Goal: Information Seeking & Learning: Learn about a topic

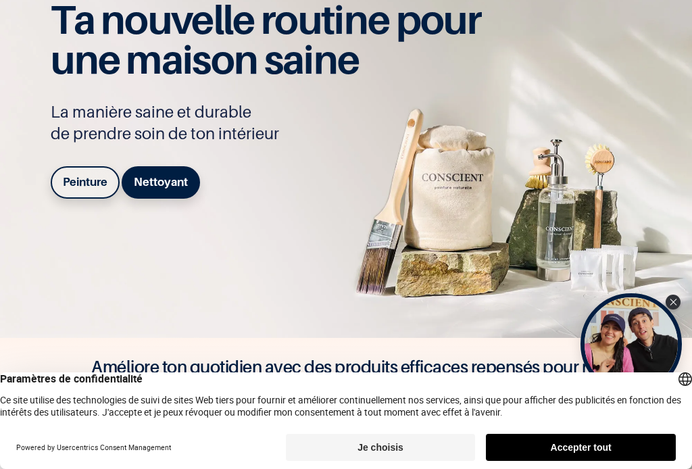
scroll to position [103, 0]
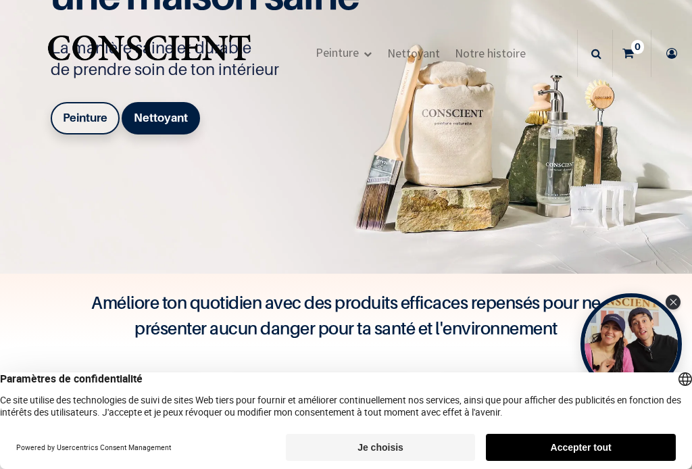
scroll to position [163, 0]
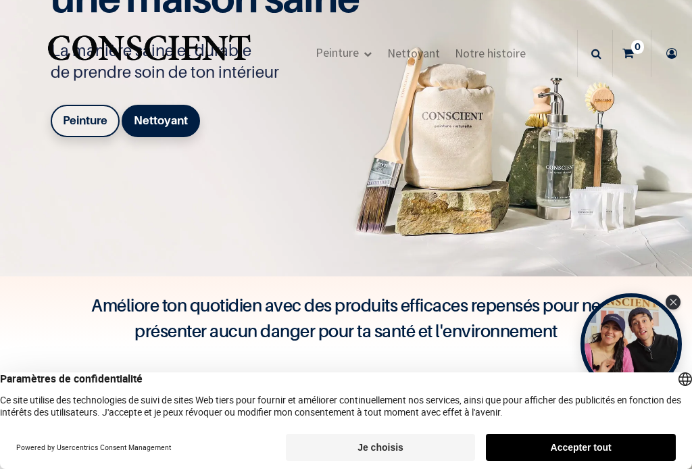
click at [90, 120] on b "Peinture" at bounding box center [85, 121] width 45 height 14
click at [87, 121] on b "Peinture" at bounding box center [85, 121] width 45 height 14
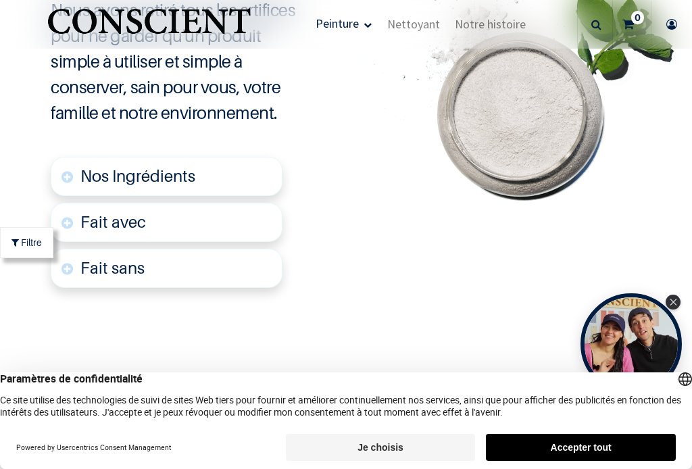
scroll to position [2870, 0]
click at [78, 177] on link "Nos Ingrédients" at bounding box center [166, 176] width 231 height 39
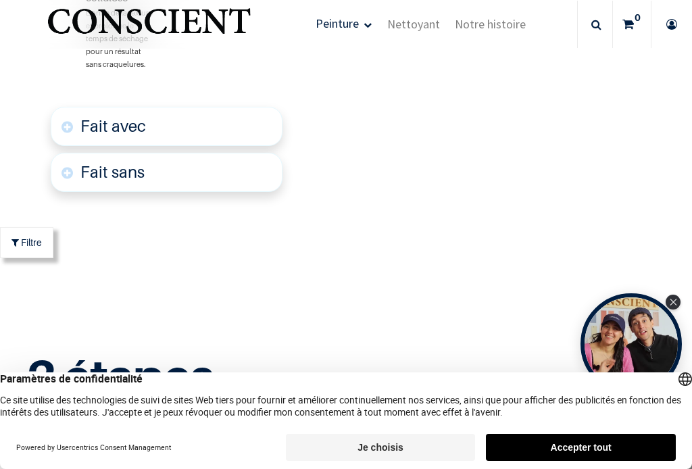
scroll to position [3248, 0]
click at [87, 120] on font "Fait avec" at bounding box center [113, 126] width 66 height 20
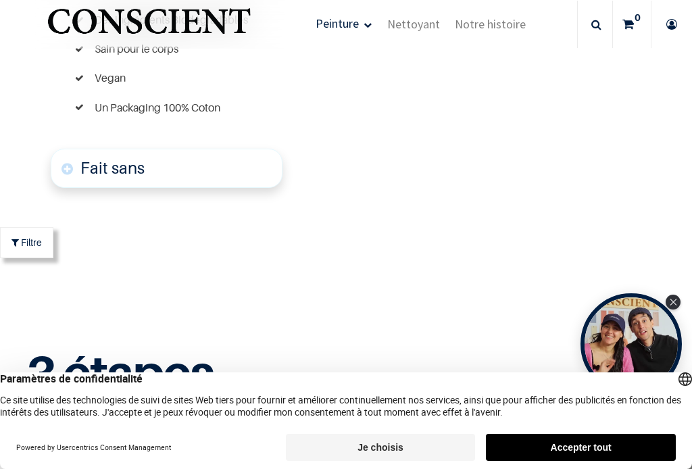
scroll to position [3444, 0]
click at [87, 172] on link "Fait sans" at bounding box center [166, 168] width 231 height 39
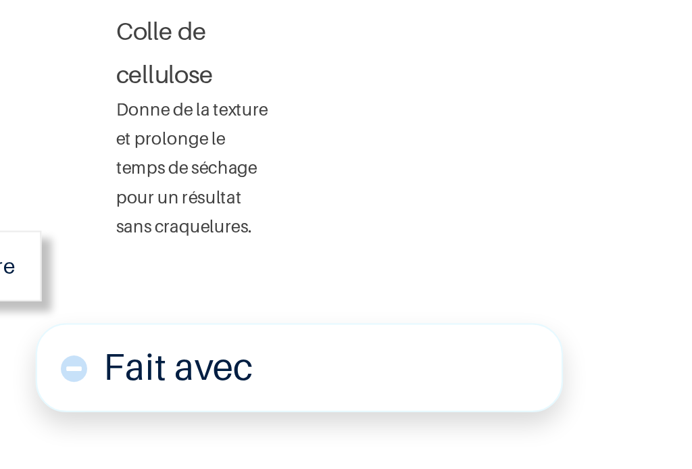
scroll to position [3087, 0]
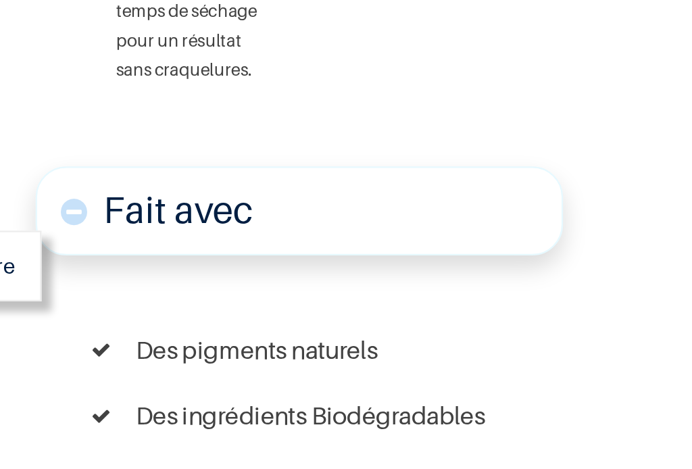
click at [80, 208] on font "Fait avec" at bounding box center [113, 218] width 66 height 20
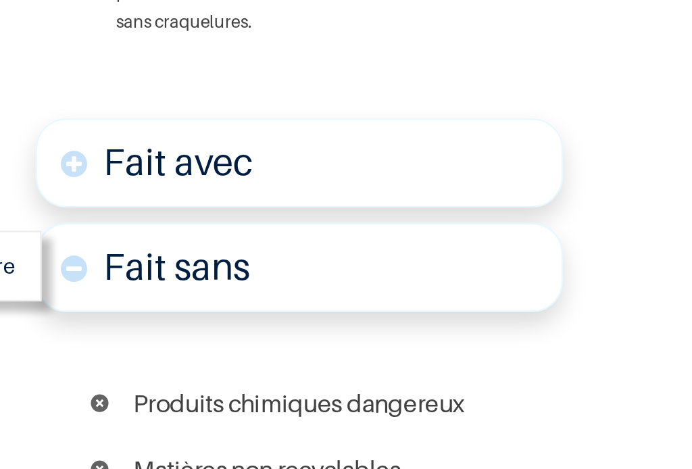
scroll to position [3177, 0]
click at [80, 187] on font "Fait avec" at bounding box center [113, 197] width 66 height 20
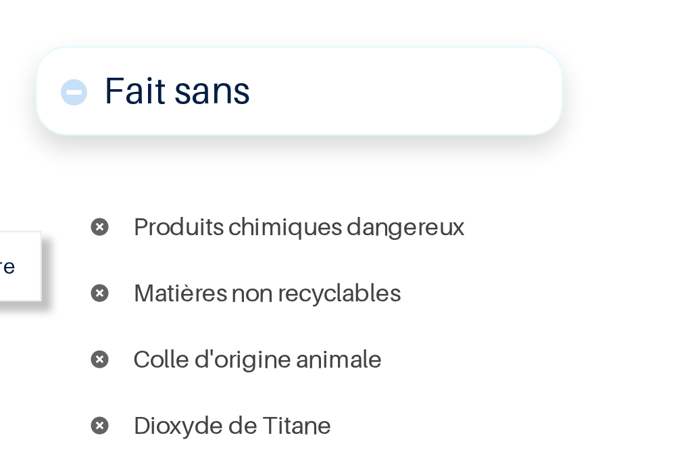
scroll to position [3447, 0]
click at [80, 155] on font "Fait sans" at bounding box center [112, 165] width 64 height 20
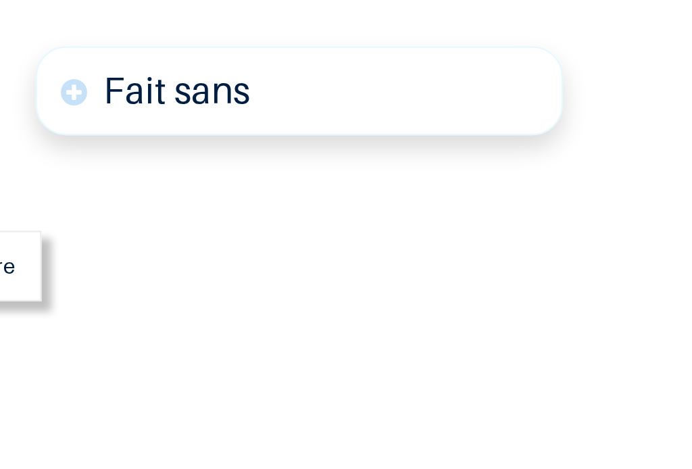
click at [80, 155] on font "Fait sans" at bounding box center [112, 165] width 64 height 20
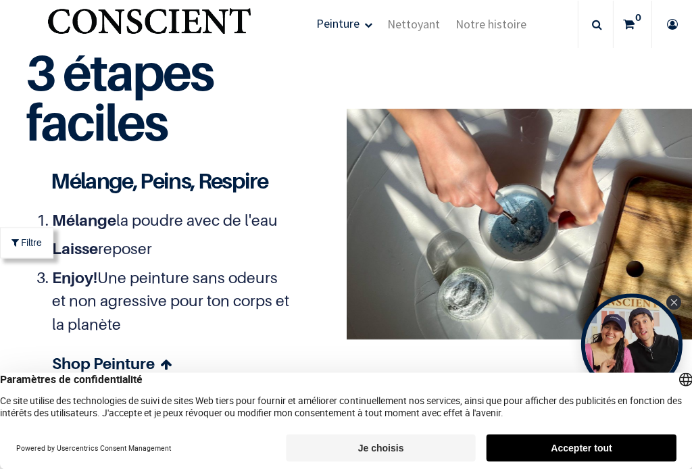
scroll to position [3964, 0]
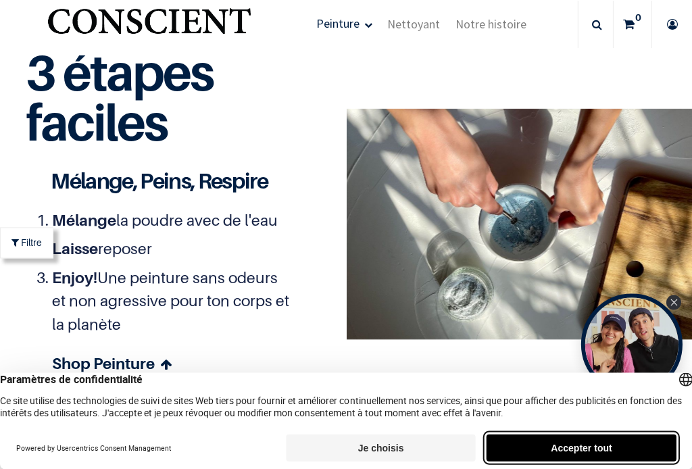
click at [558, 450] on button "Accepter tout" at bounding box center [581, 447] width 190 height 27
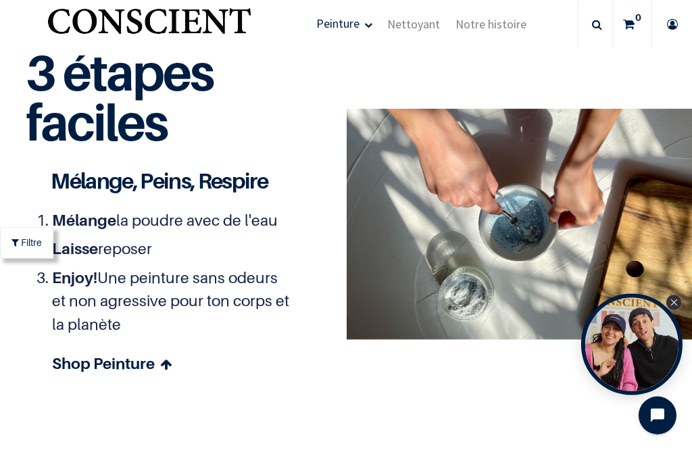
click at [675, 303] on icon "Close Tolstoy widget" at bounding box center [673, 302] width 7 height 7
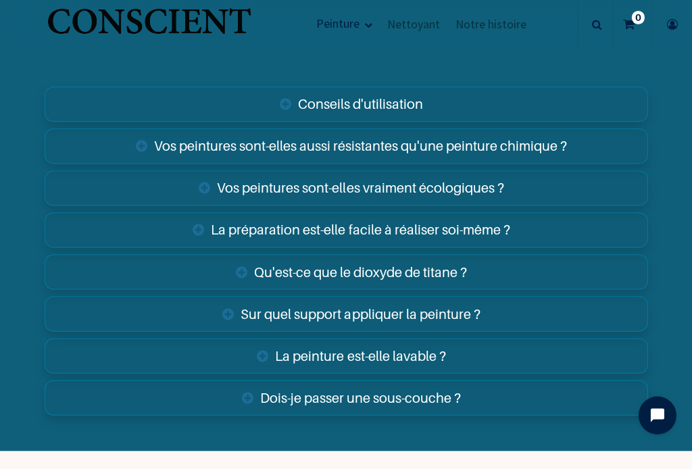
scroll to position [4947, 0]
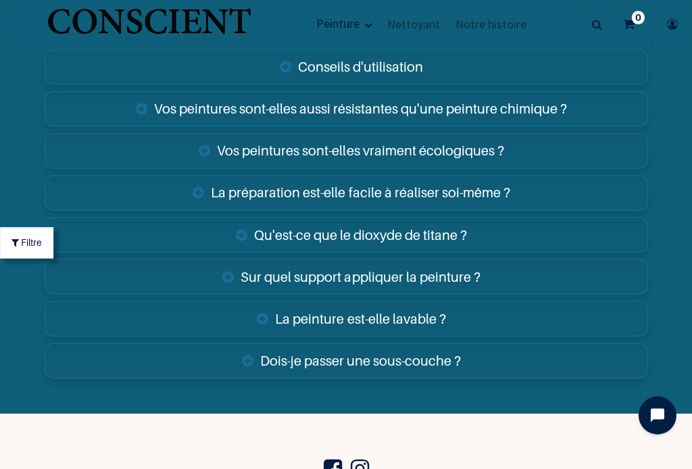
click at [178, 308] on link "La peinture est-elle lavable ?" at bounding box center [346, 318] width 603 height 35
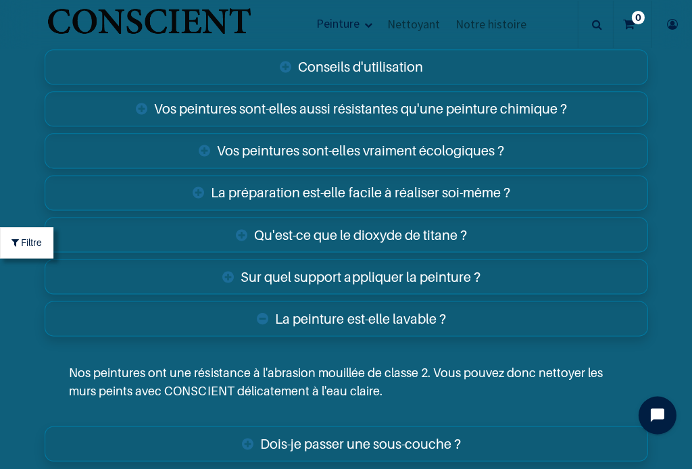
click at [160, 271] on link "Sur quel support appliquer la peinture ?" at bounding box center [346, 276] width 603 height 35
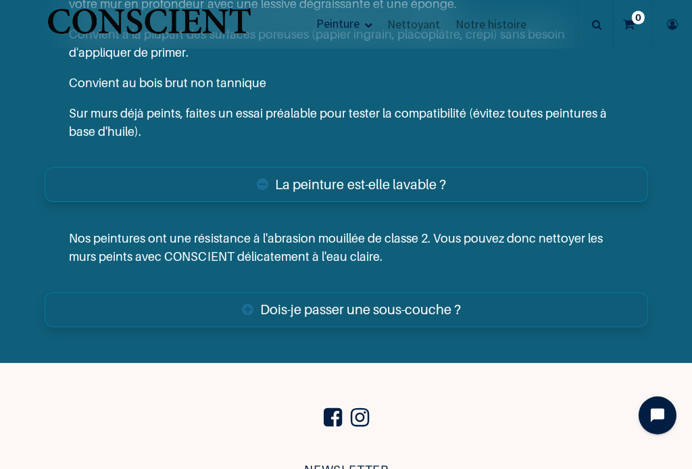
scroll to position [5291, 0]
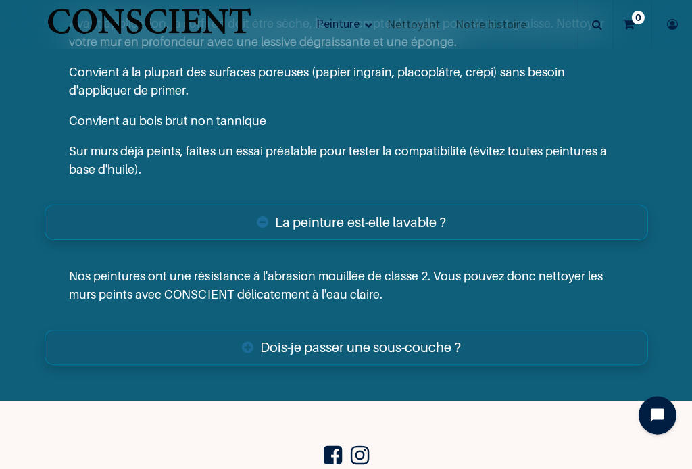
click at [107, 205] on link "La peinture est-elle lavable ?" at bounding box center [346, 222] width 603 height 35
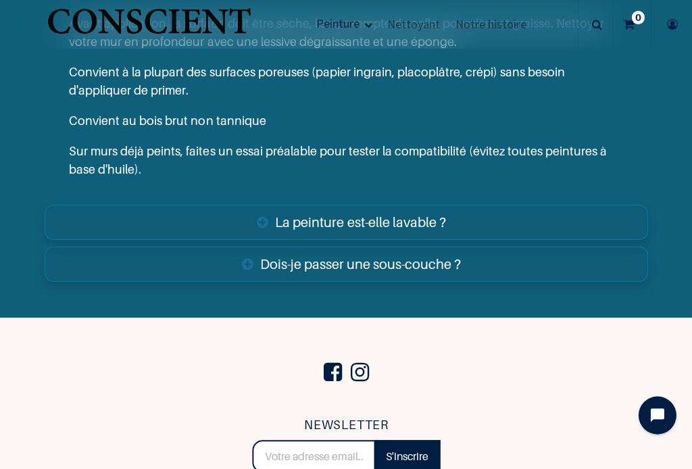
click at [111, 224] on link "La peinture est-elle lavable ?" at bounding box center [346, 222] width 603 height 35
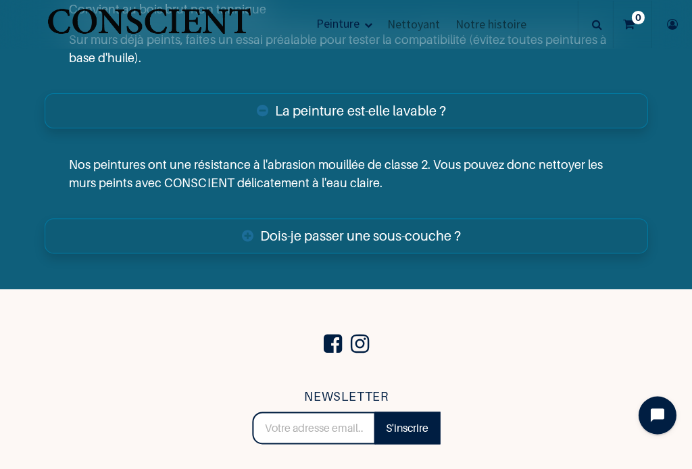
scroll to position [5387, 0]
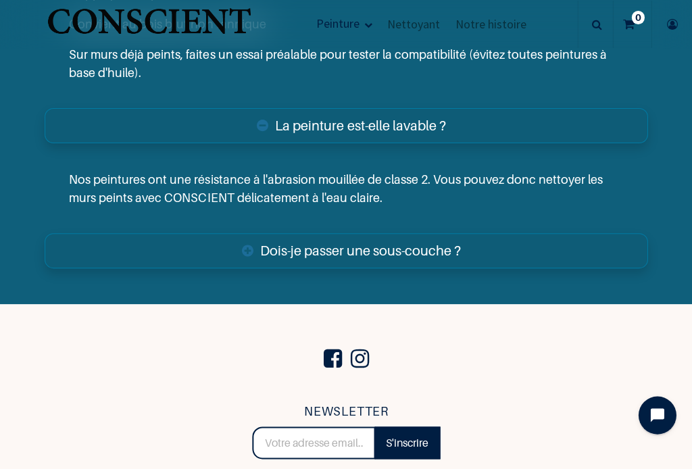
click at [110, 246] on link "Dois-je passer une sous-couche ?" at bounding box center [346, 250] width 603 height 35
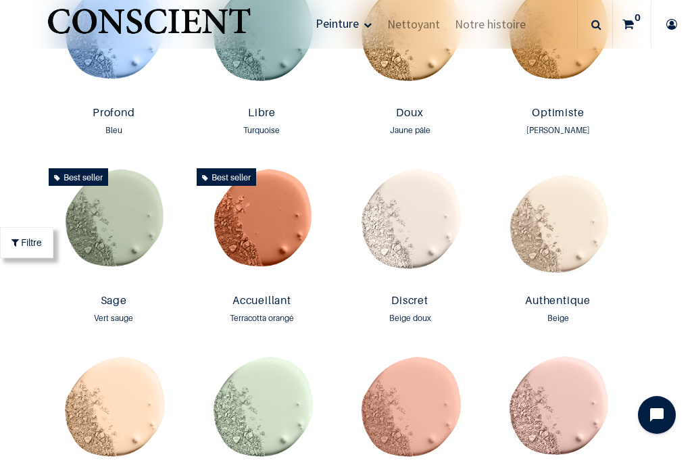
scroll to position [959, 0]
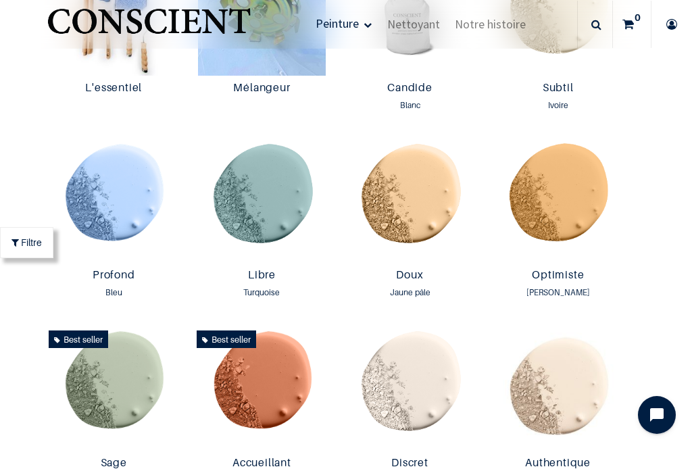
scroll to position [796, 0]
click at [106, 193] on img at bounding box center [113, 201] width 141 height 126
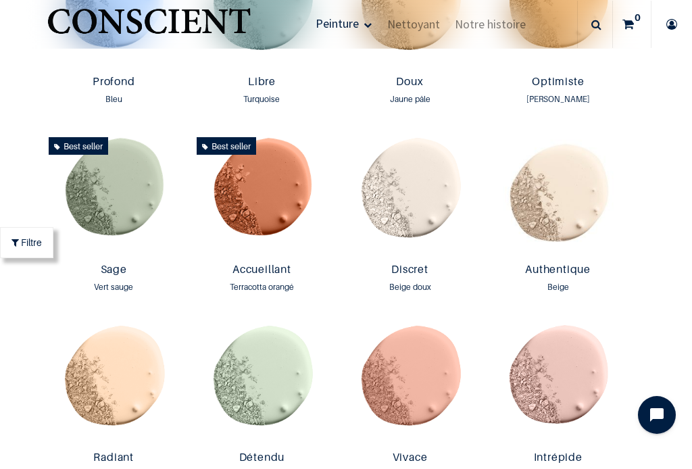
scroll to position [990, 0]
click at [408, 197] on img at bounding box center [409, 194] width 141 height 126
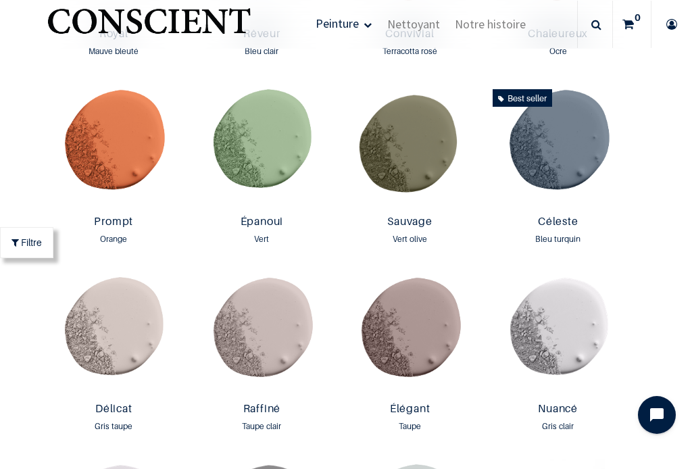
scroll to position [1601, 0]
click at [554, 147] on img at bounding box center [557, 146] width 141 height 126
click at [412, 334] on img at bounding box center [409, 334] width 141 height 126
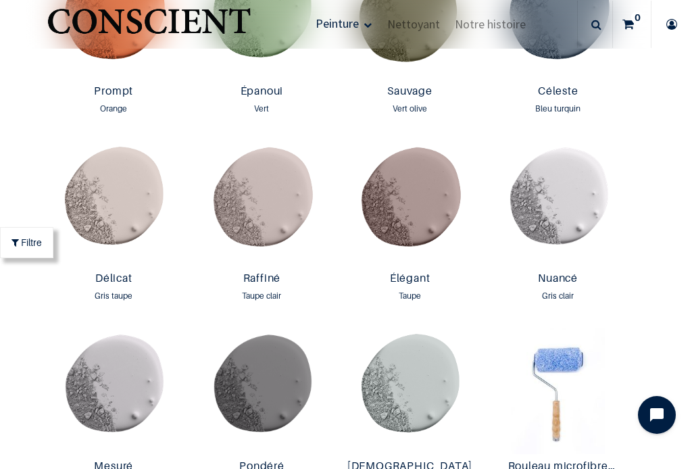
scroll to position [1731, 0]
click at [120, 184] on img at bounding box center [113, 204] width 141 height 126
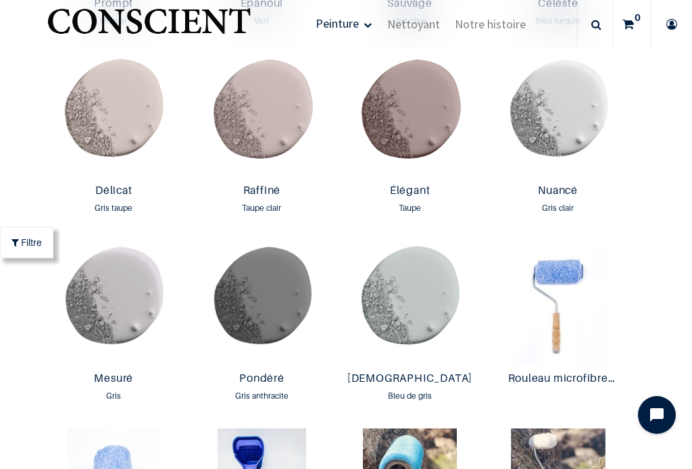
scroll to position [1815, 0]
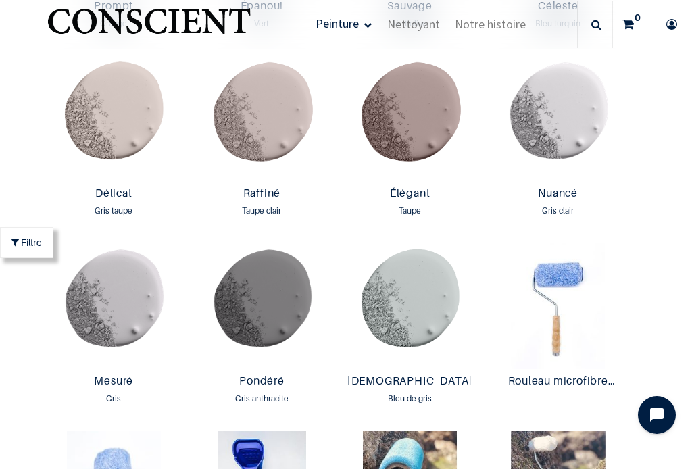
click at [413, 310] on img at bounding box center [409, 306] width 141 height 126
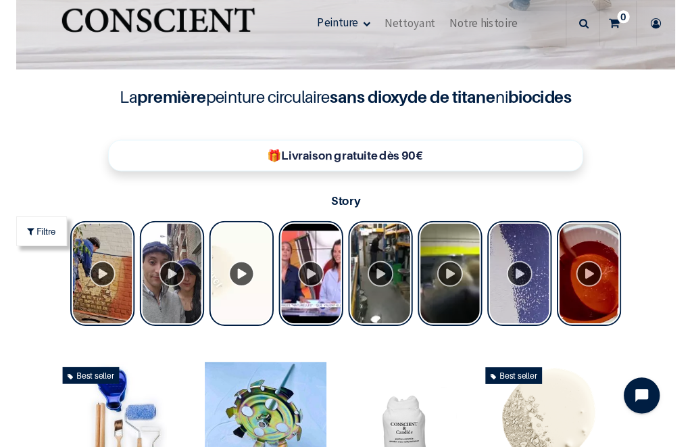
scroll to position [363, 0]
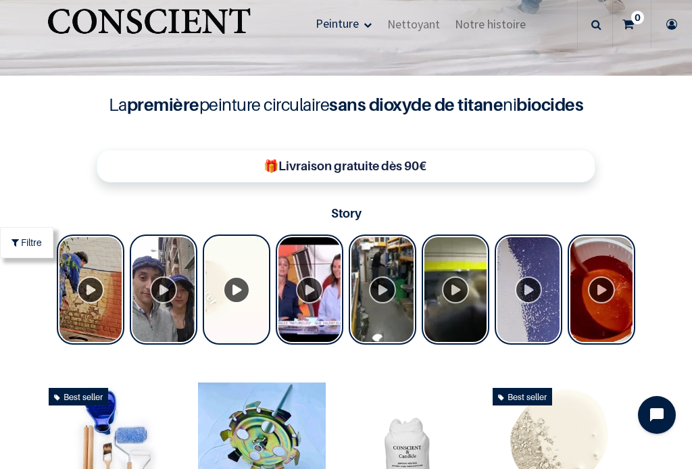
click at [316, 276] on div "Tolstoy Stories" at bounding box center [310, 289] width 68 height 110
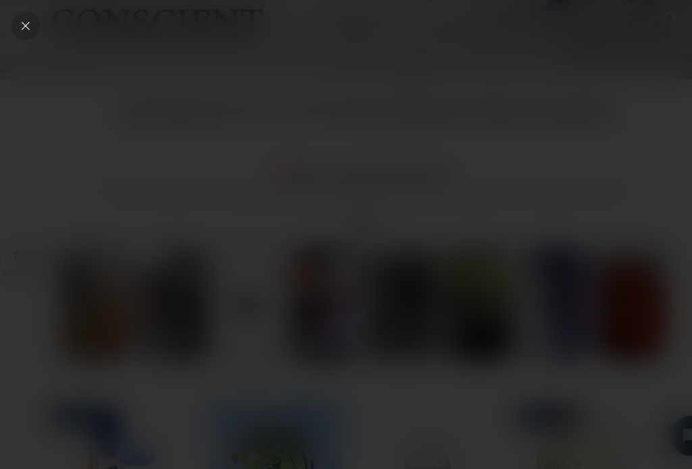
click at [26, 24] on icon "Close" at bounding box center [24, 24] width 12 height 12
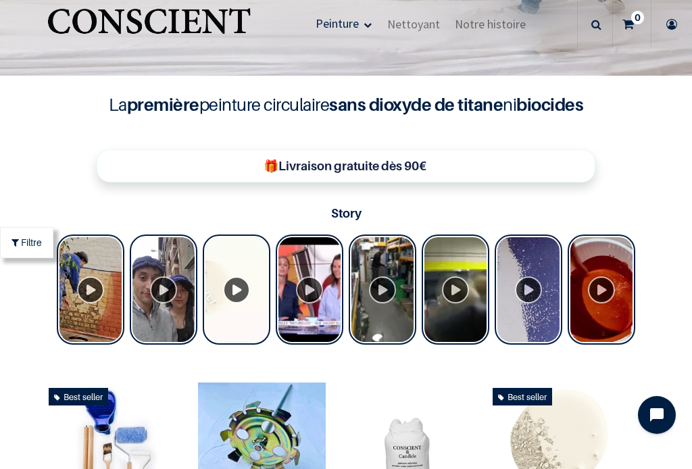
click at [89, 282] on div "Tolstoy Stories" at bounding box center [91, 289] width 68 height 110
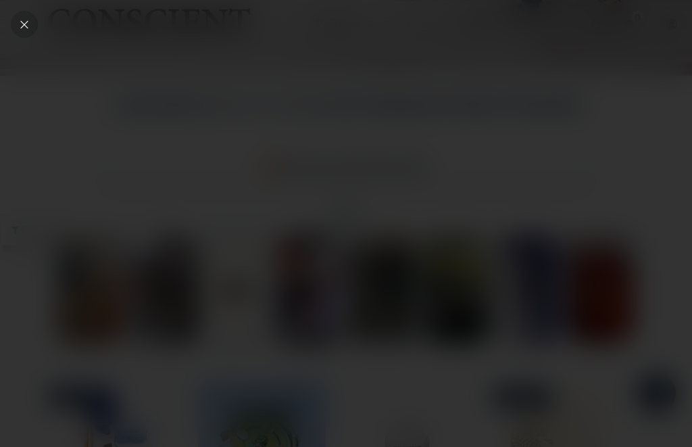
click at [28, 24] on icon "Close" at bounding box center [24, 24] width 12 height 12
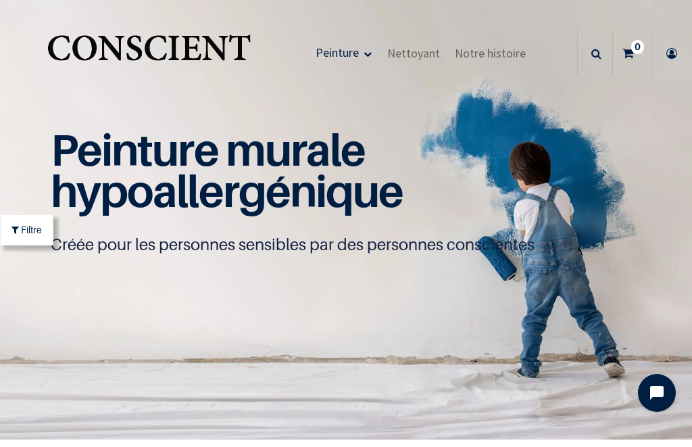
scroll to position [0, 0]
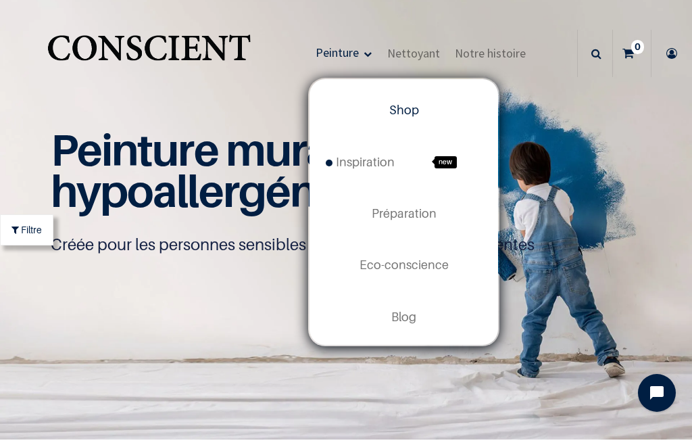
click at [382, 161] on span "Inspiration" at bounding box center [360, 162] width 69 height 14
click at [96, 347] on img at bounding box center [346, 219] width 692 height 439
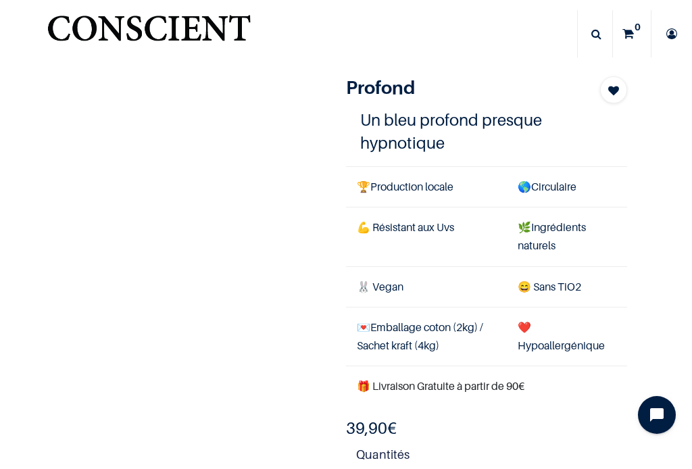
scroll to position [34, 0]
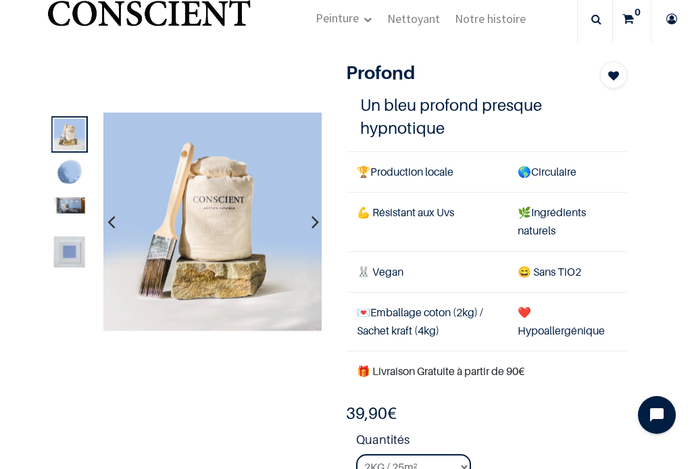
click at [66, 254] on img at bounding box center [68, 251] width 31 height 31
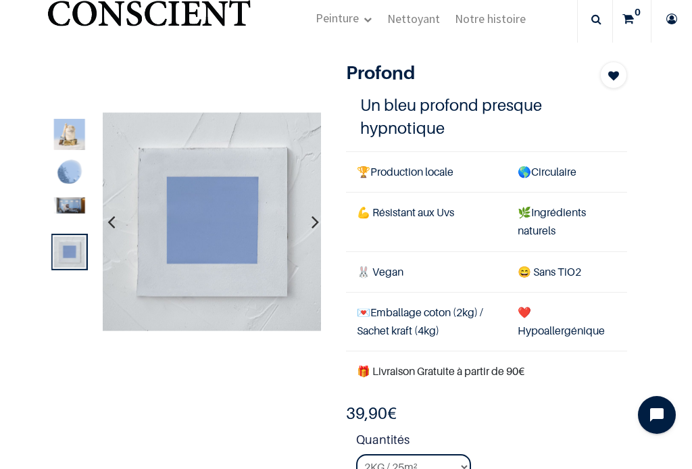
click at [67, 176] on img at bounding box center [68, 173] width 31 height 31
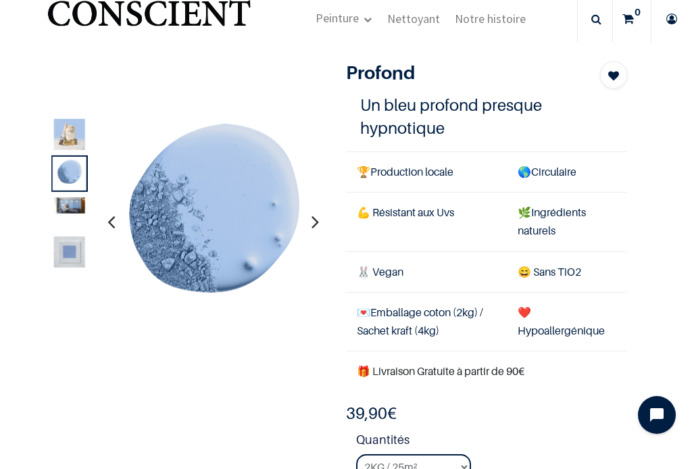
click at [66, 210] on img at bounding box center [68, 205] width 31 height 16
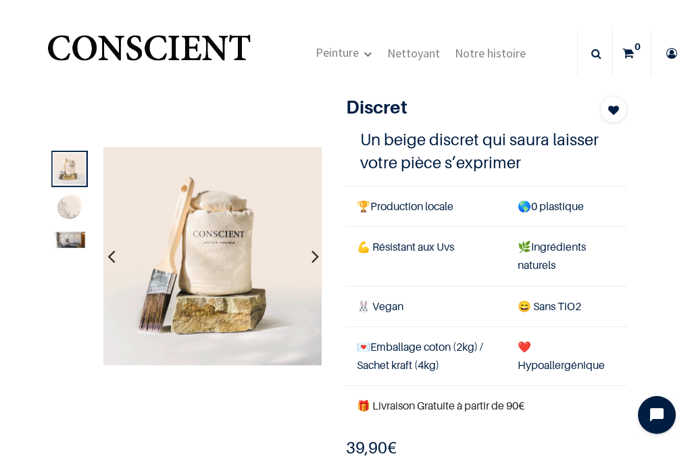
click at [70, 167] on img at bounding box center [68, 168] width 31 height 31
click at [69, 240] on img at bounding box center [68, 240] width 31 height 16
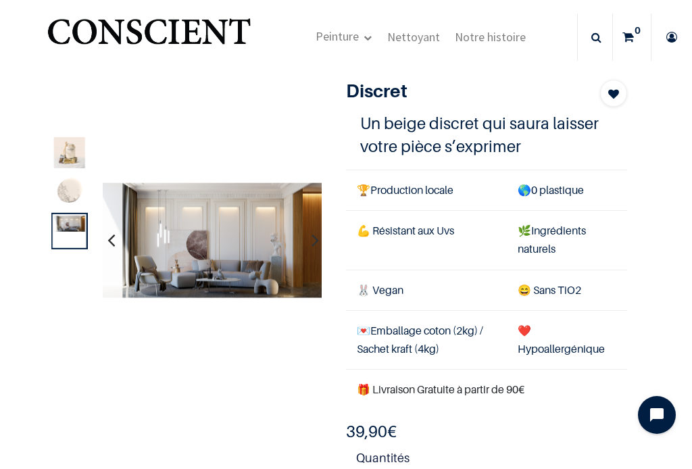
scroll to position [17, 0]
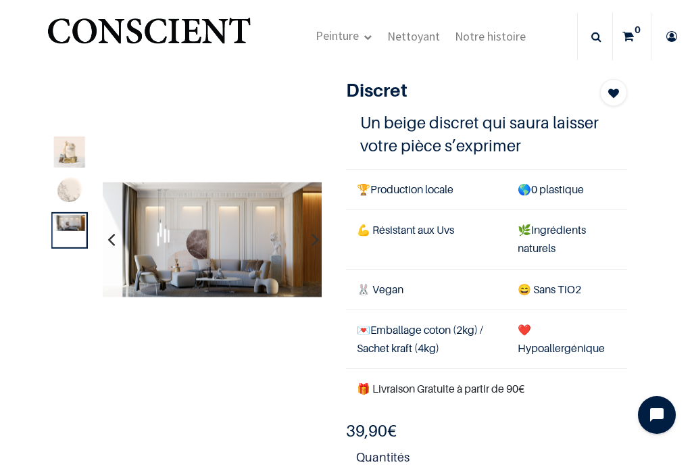
click at [226, 224] on img at bounding box center [212, 240] width 219 height 116
click at [225, 231] on img at bounding box center [212, 240] width 219 height 116
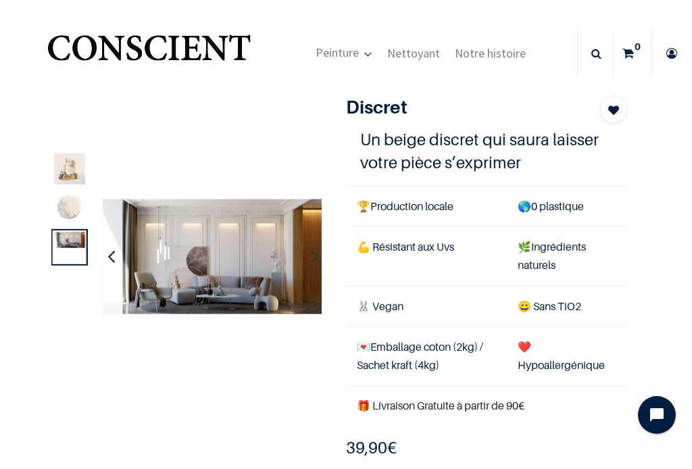
scroll to position [0, 0]
click at [228, 261] on img at bounding box center [212, 257] width 219 height 116
click at [61, 214] on img at bounding box center [68, 208] width 31 height 31
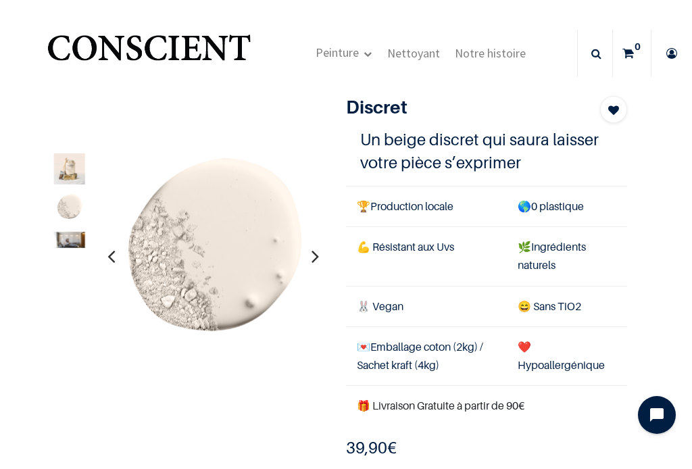
click at [68, 169] on img at bounding box center [68, 168] width 31 height 31
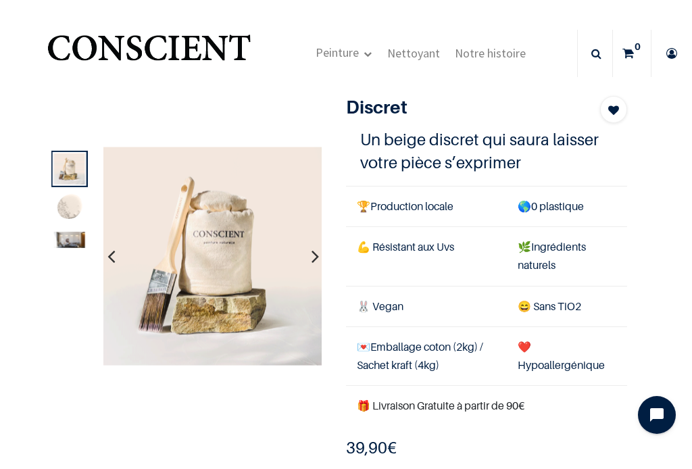
click at [71, 218] on img at bounding box center [68, 208] width 31 height 31
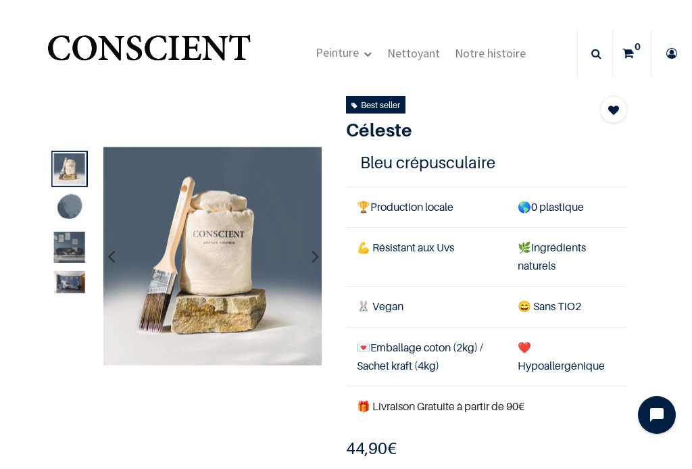
click at [68, 282] on img at bounding box center [68, 282] width 31 height 22
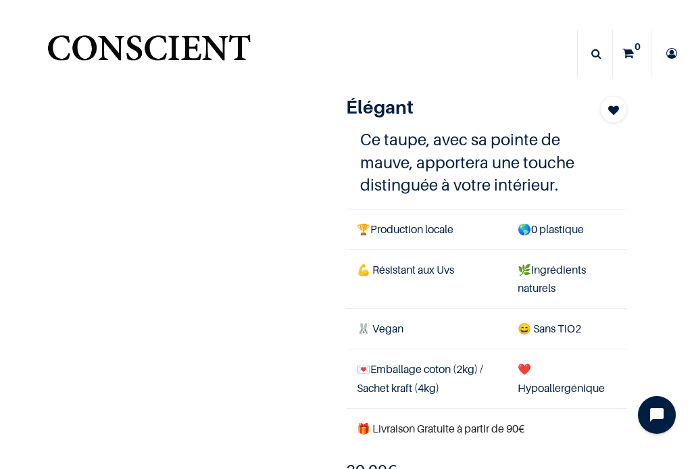
scroll to position [-1, 0]
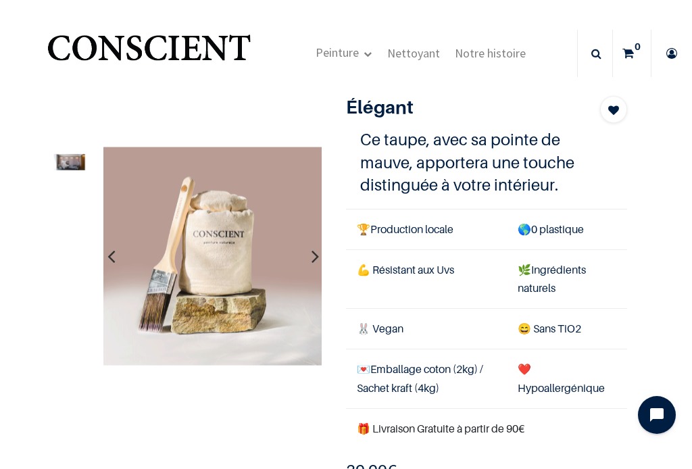
click at [72, 156] on img at bounding box center [68, 162] width 31 height 16
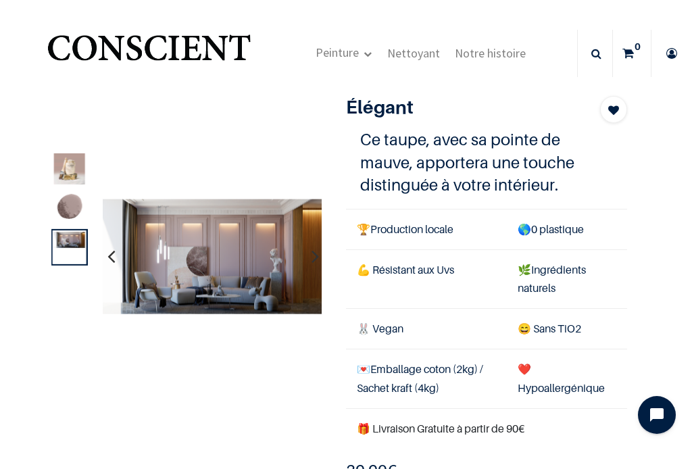
click at [68, 203] on img at bounding box center [68, 208] width 31 height 31
click at [69, 205] on img at bounding box center [68, 208] width 31 height 31
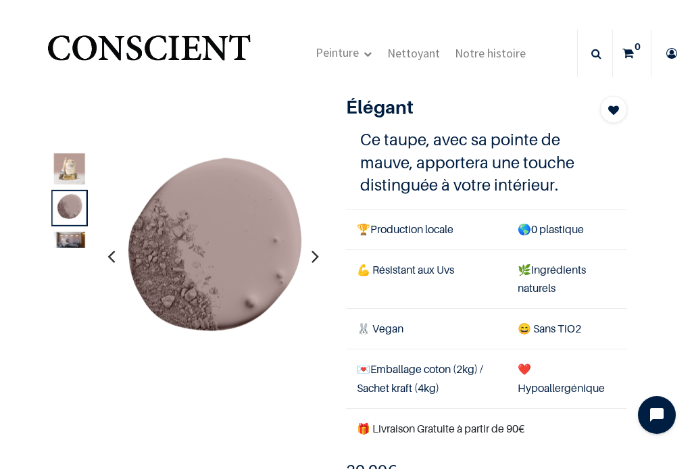
click at [70, 247] on img at bounding box center [68, 240] width 31 height 16
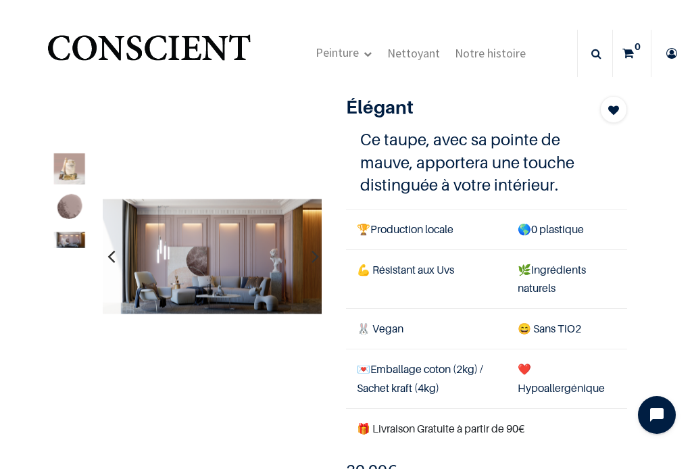
click at [74, 208] on img at bounding box center [68, 208] width 31 height 31
click at [73, 205] on img at bounding box center [68, 208] width 31 height 31
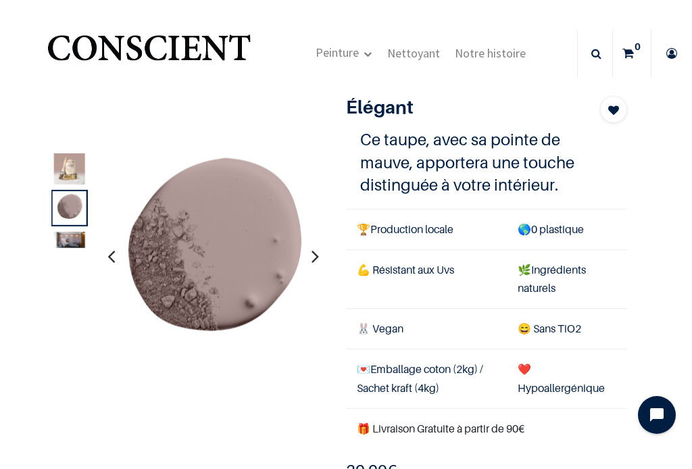
click at [64, 244] on img at bounding box center [68, 240] width 31 height 16
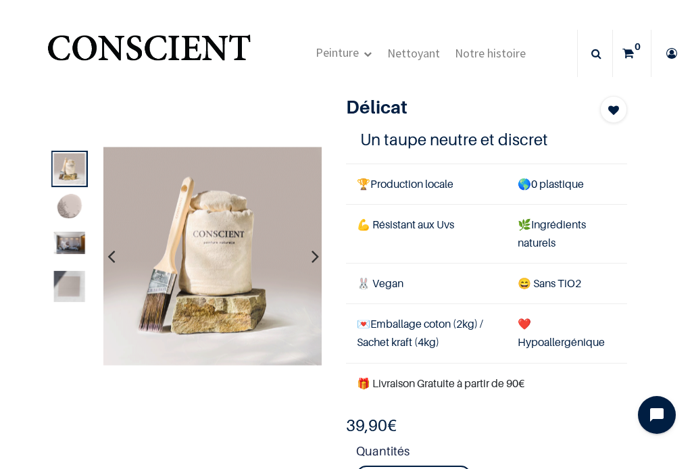
click at [66, 203] on img at bounding box center [68, 208] width 31 height 31
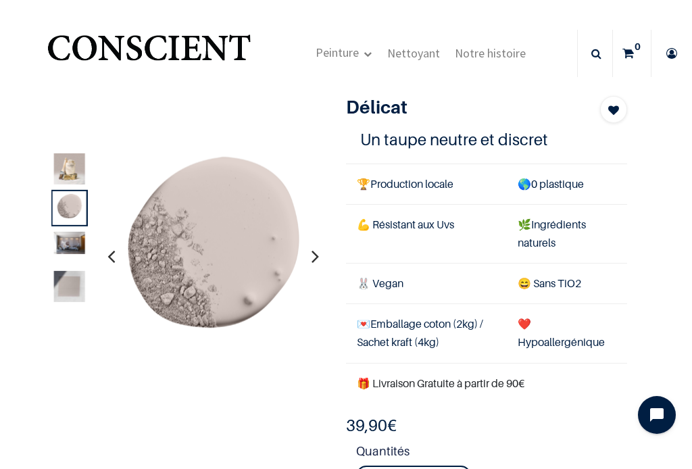
click at [78, 284] on img at bounding box center [68, 286] width 31 height 31
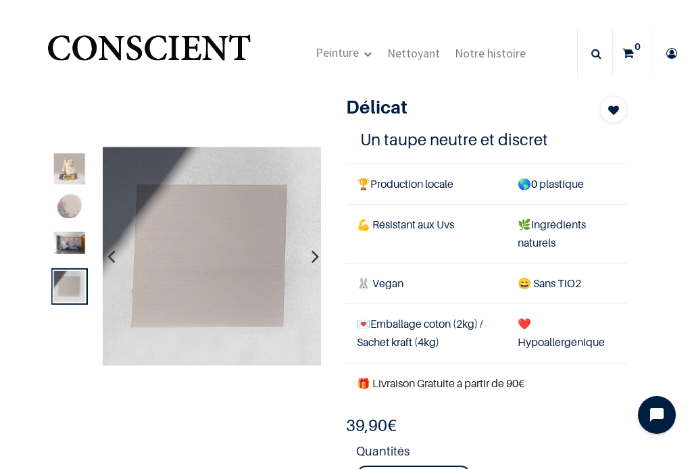
click at [71, 247] on img at bounding box center [68, 243] width 31 height 22
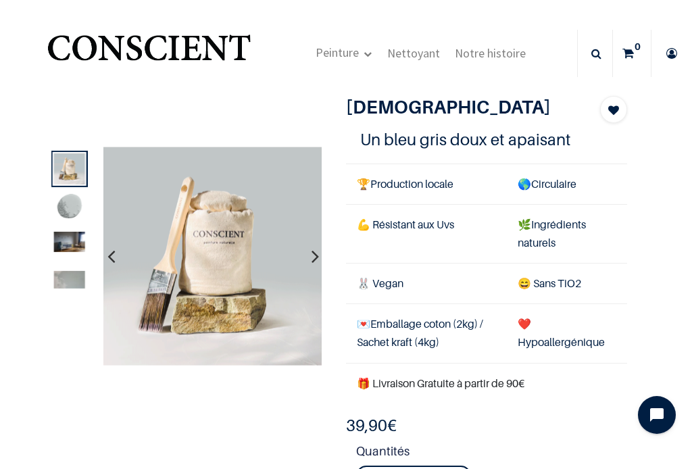
click at [71, 207] on img at bounding box center [68, 208] width 31 height 31
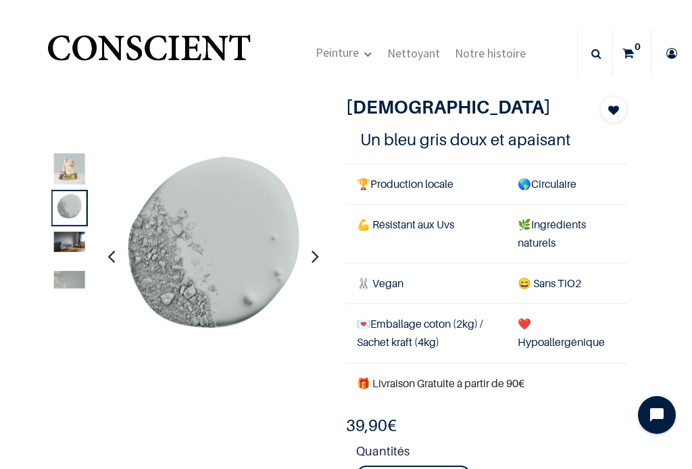
click at [74, 283] on img at bounding box center [68, 280] width 31 height 18
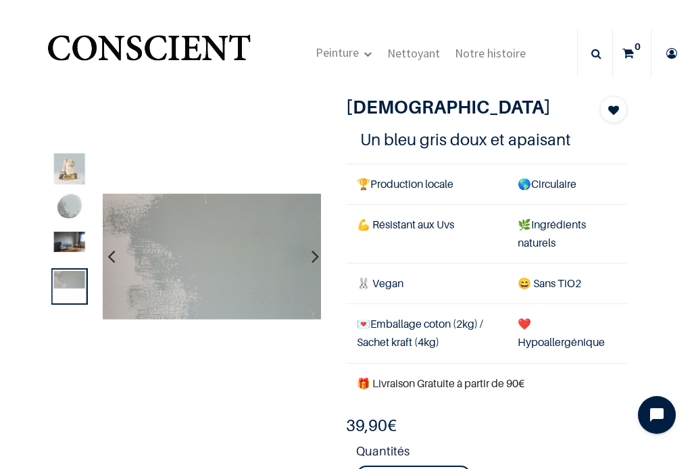
click at [74, 247] on img at bounding box center [68, 242] width 31 height 20
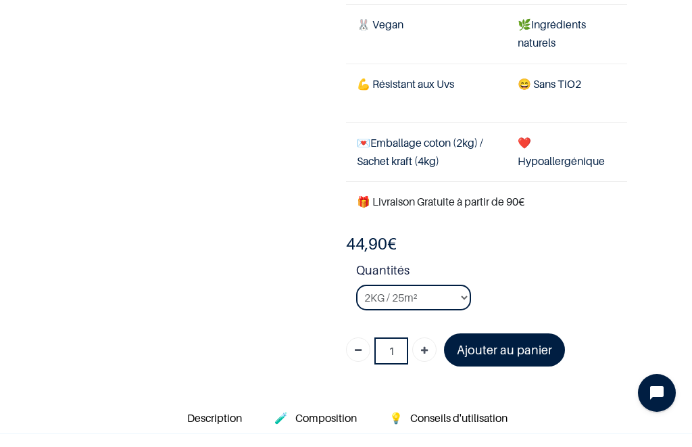
scroll to position [269, 0]
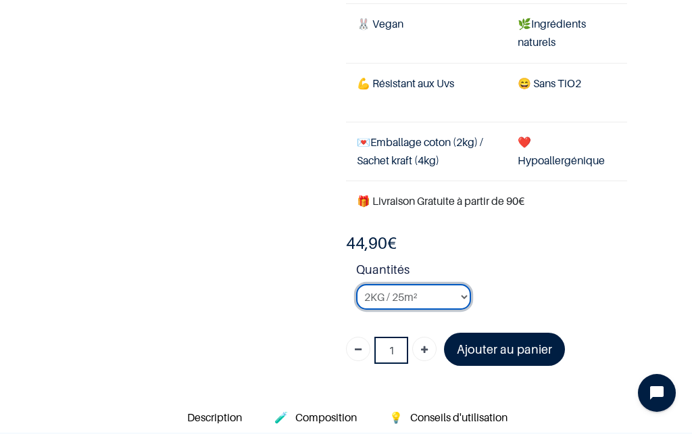
click at [461, 290] on select "2KG / 25m² 4KG / 50m² 8KG / 100m² Testeur" at bounding box center [413, 297] width 115 height 26
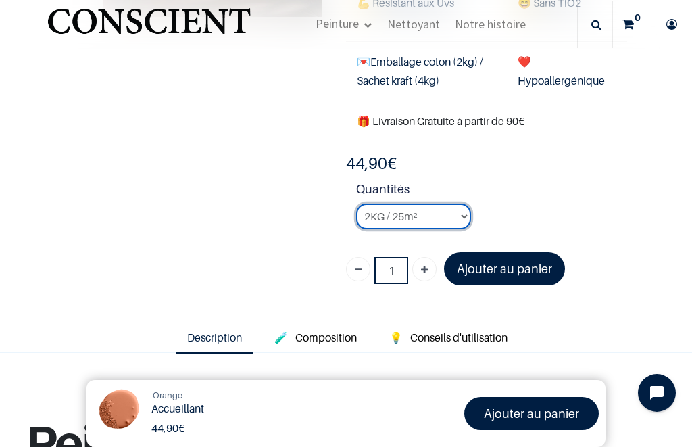
click at [438, 211] on select "2KG / 25m² 4KG / 50m² 8KG / 100m² Testeur" at bounding box center [413, 216] width 115 height 26
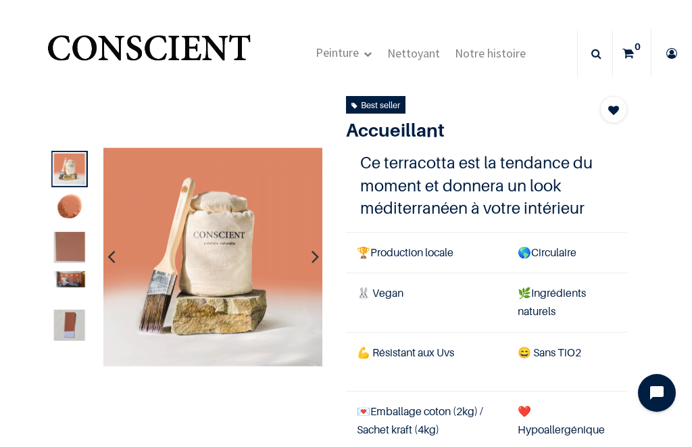
click at [67, 247] on img at bounding box center [68, 247] width 31 height 31
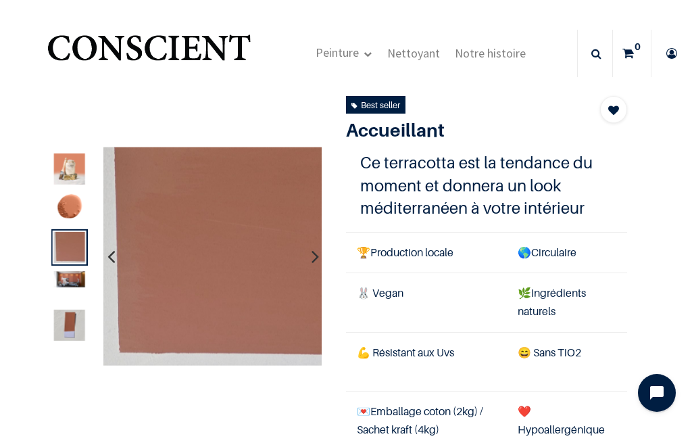
click at [68, 279] on img at bounding box center [68, 279] width 31 height 16
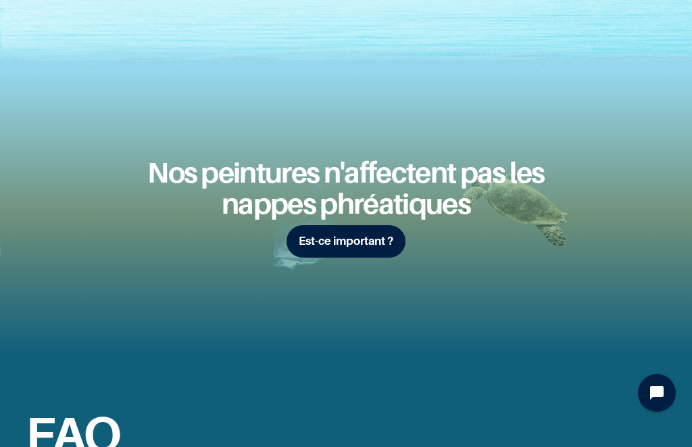
scroll to position [1629, 0]
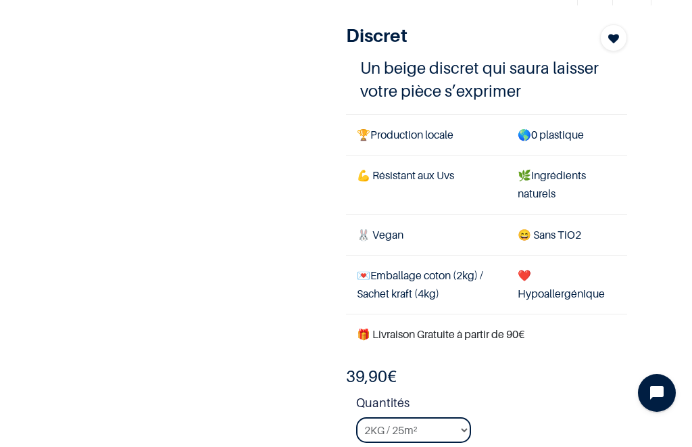
scroll to position [68, 0]
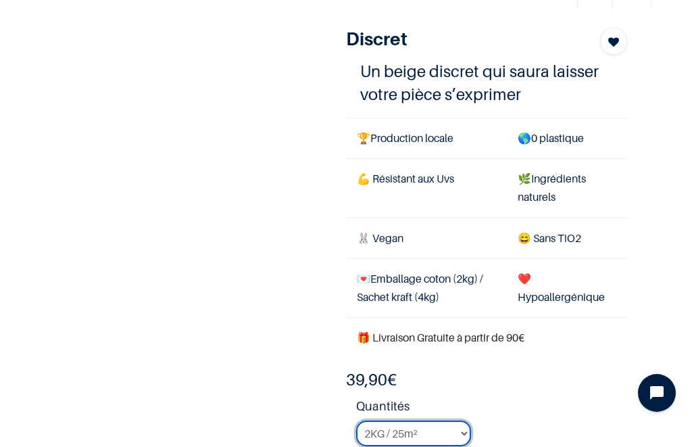
click at [438, 428] on select "2KG / 25m² 4KG / 50m² 8KG / 100m² Testeur" at bounding box center [413, 433] width 115 height 26
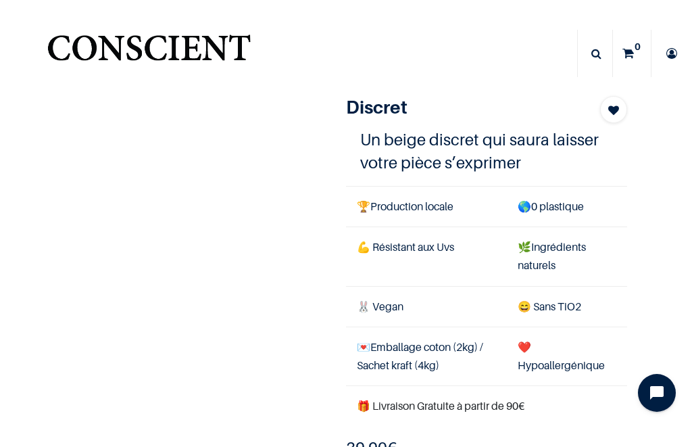
scroll to position [1, 0]
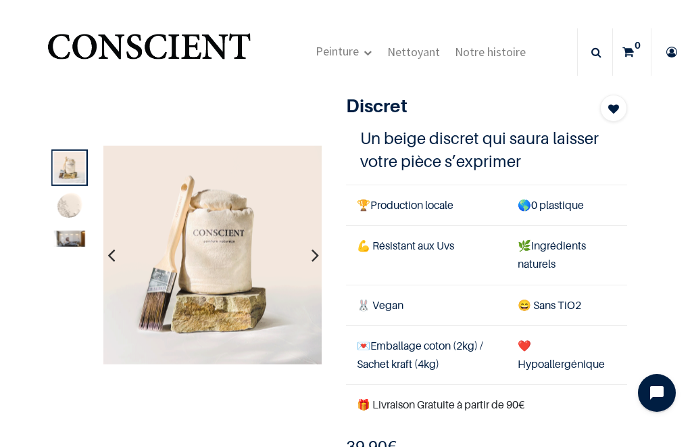
click at [70, 243] on img at bounding box center [68, 238] width 31 height 16
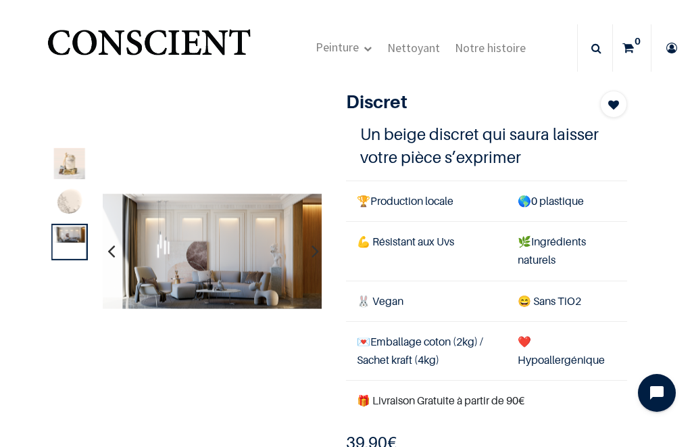
scroll to position [3, 0]
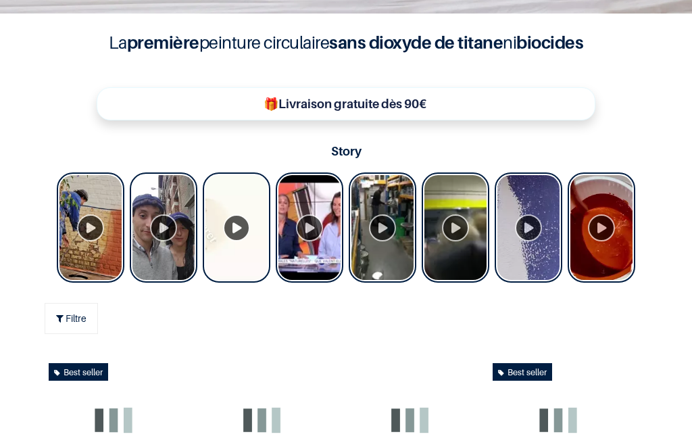
scroll to position [473, 0]
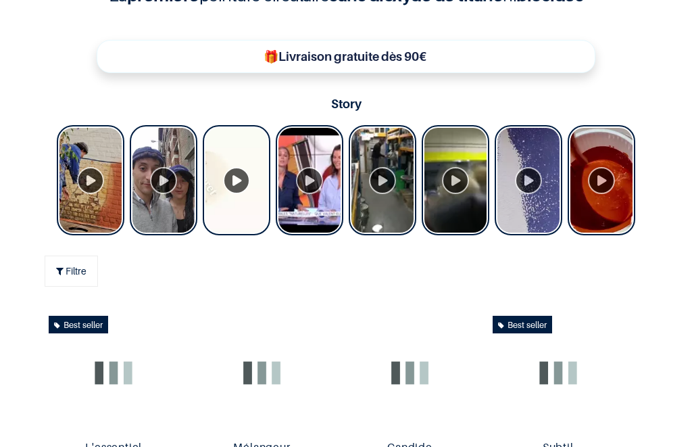
click at [462, 175] on div "Tolstoy Stories" at bounding box center [456, 180] width 68 height 110
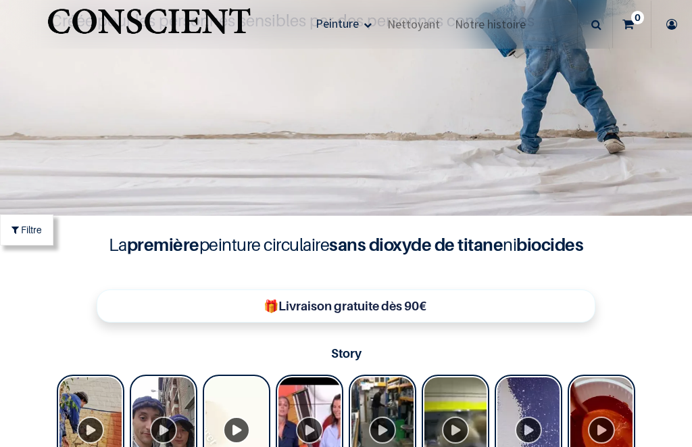
scroll to position [430, 0]
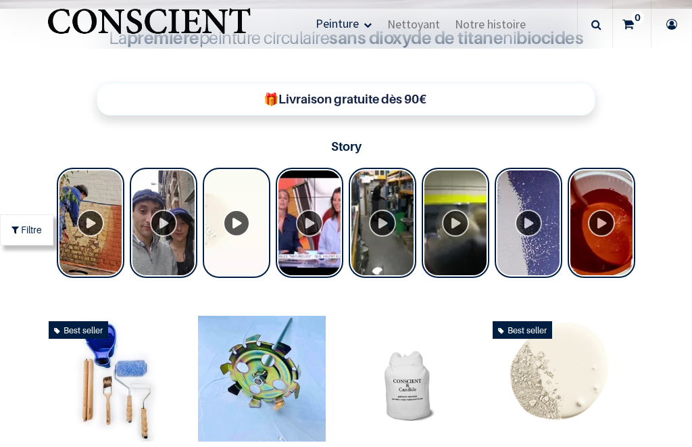
click at [241, 225] on div "Tolstoy Stories" at bounding box center [237, 223] width 68 height 110
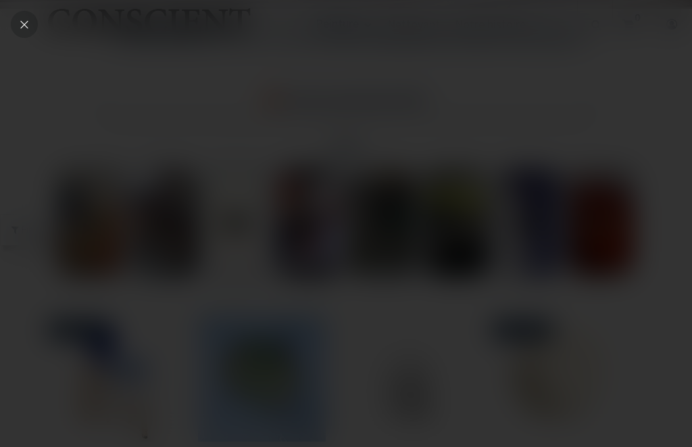
click at [23, 28] on icon "Close" at bounding box center [24, 24] width 12 height 12
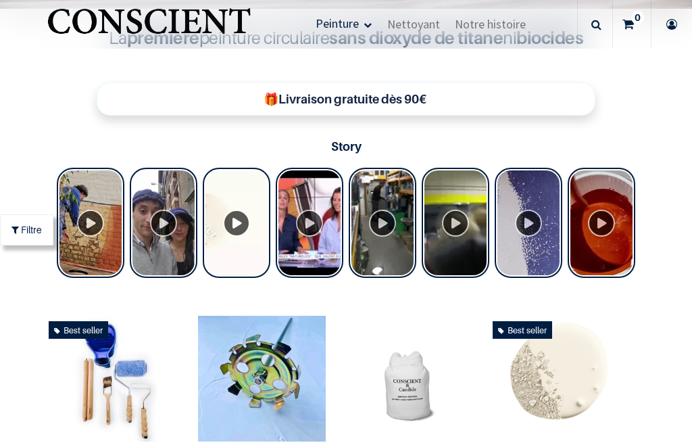
click at [461, 250] on div "Tolstoy Stories" at bounding box center [456, 223] width 68 height 110
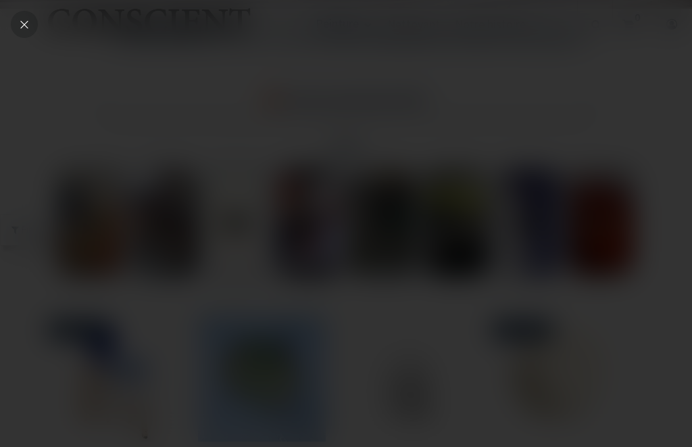
click at [28, 25] on icon "Close" at bounding box center [24, 24] width 12 height 12
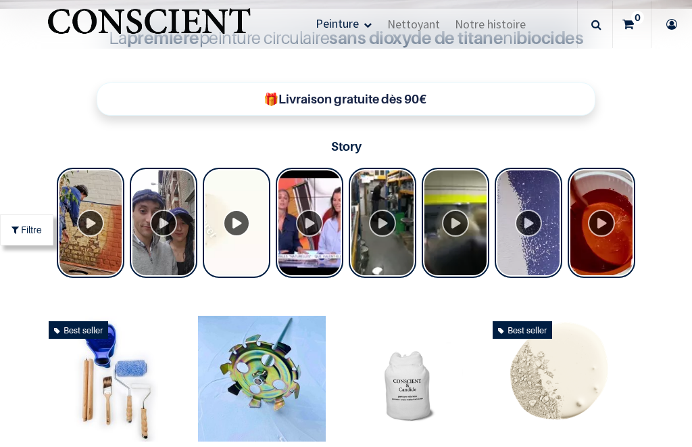
click at [170, 220] on div "Tolstoy Stories" at bounding box center [164, 223] width 68 height 110
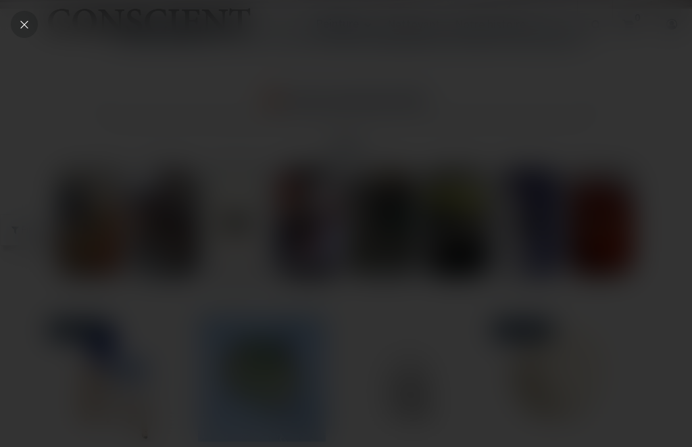
click at [30, 18] on icon "Close" at bounding box center [24, 24] width 12 height 12
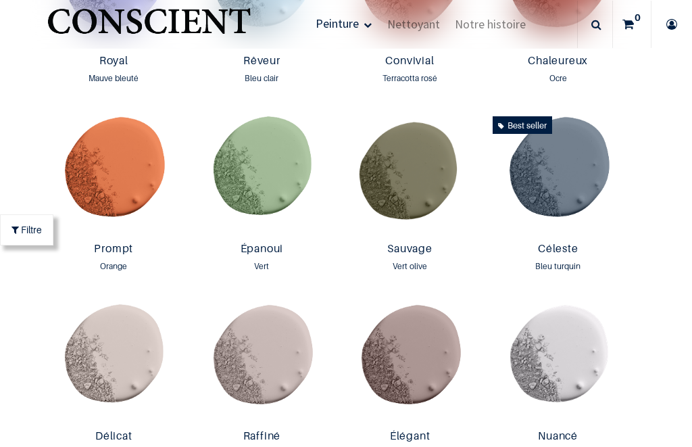
scroll to position [1569, 0]
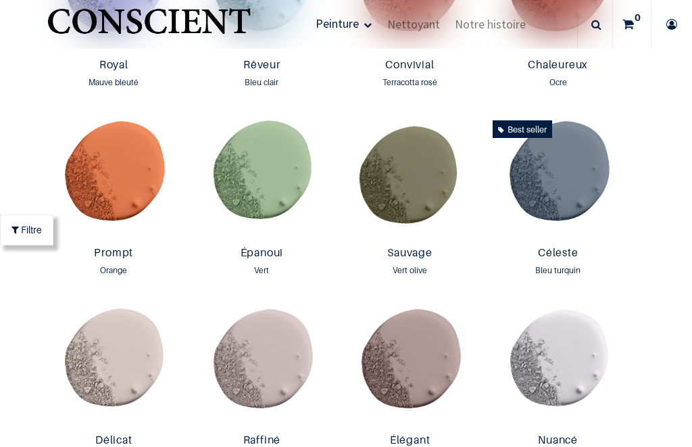
click at [564, 201] on img at bounding box center [557, 178] width 141 height 126
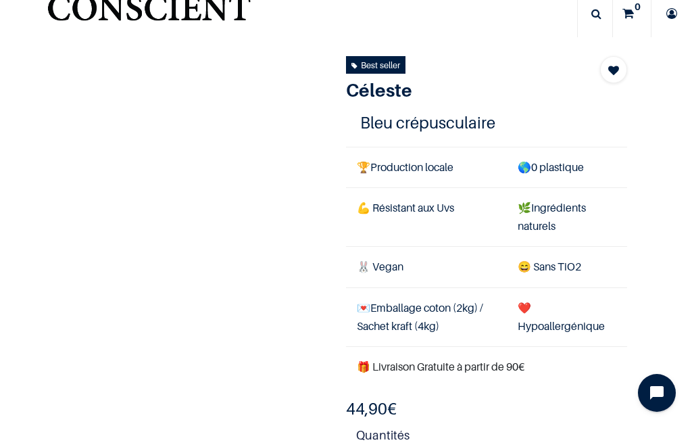
scroll to position [44, 0]
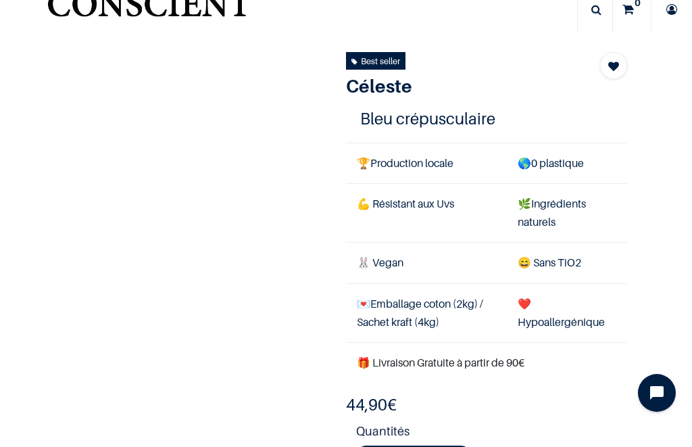
click at [126, 286] on div "1" at bounding box center [335, 294] width 603 height 485
click at [128, 282] on div "1" at bounding box center [335, 294] width 603 height 485
click at [123, 276] on div "1" at bounding box center [335, 294] width 603 height 485
click at [384, 56] on div "Best seller" at bounding box center [375, 60] width 49 height 15
click at [383, 55] on div "Best seller" at bounding box center [375, 60] width 49 height 15
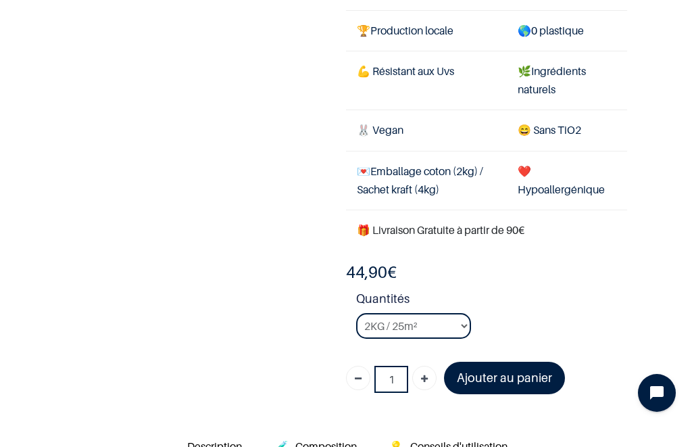
scroll to position [191, 0]
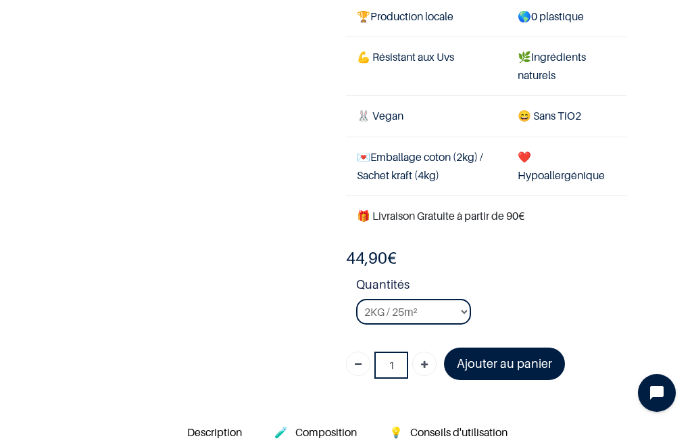
click at [205, 425] on span "Description" at bounding box center [214, 432] width 55 height 14
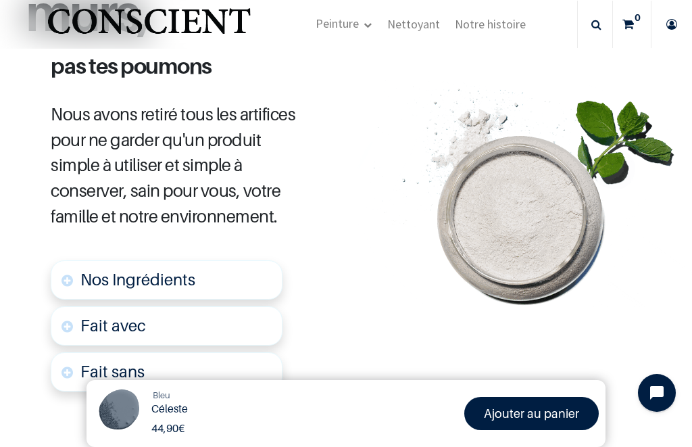
scroll to position [685, 0]
click at [125, 402] on img at bounding box center [118, 411] width 51 height 51
click at [124, 405] on img at bounding box center [118, 411] width 51 height 51
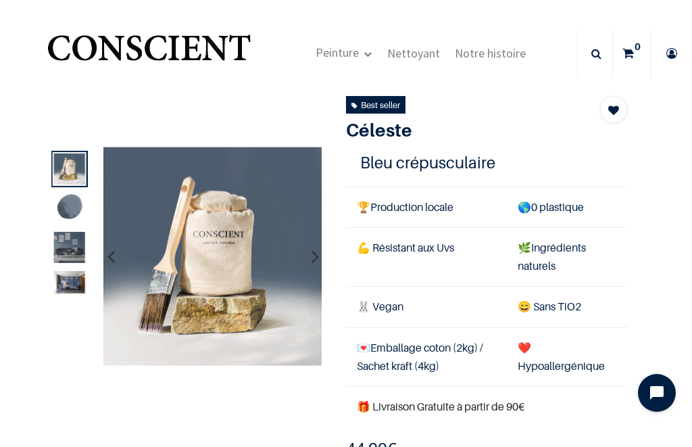
click at [59, 249] on img at bounding box center [68, 247] width 31 height 31
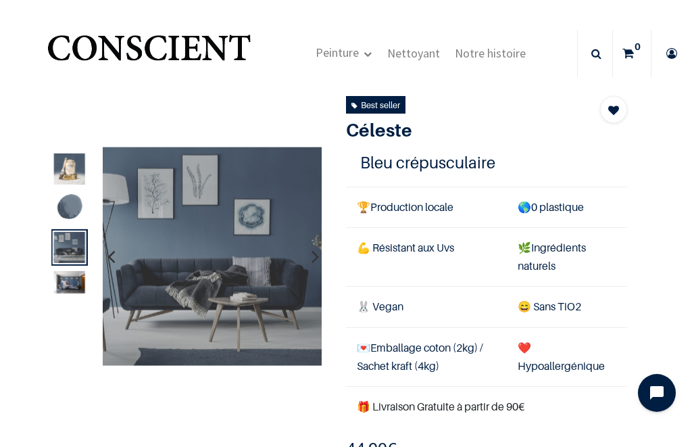
click at [63, 287] on img at bounding box center [68, 282] width 31 height 22
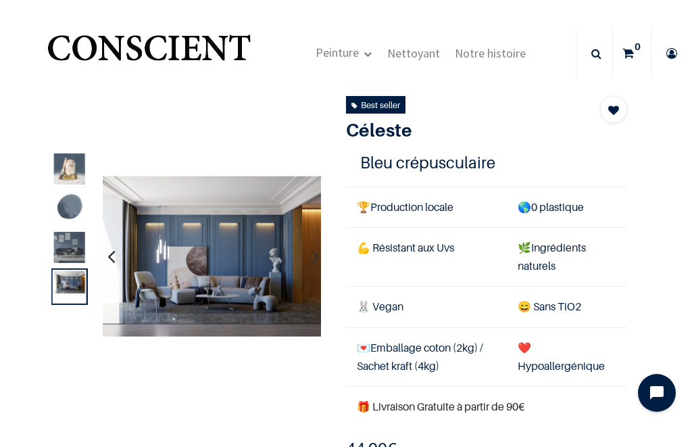
click at [2, 9] on header "Peinture Shop new Blog" at bounding box center [346, 40] width 692 height 80
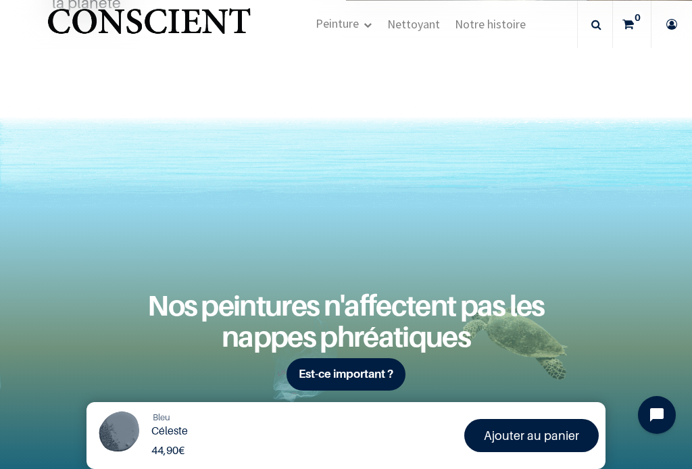
scroll to position [1511, 0]
click at [357, 24] on span "Peinture" at bounding box center [337, 24] width 43 height 16
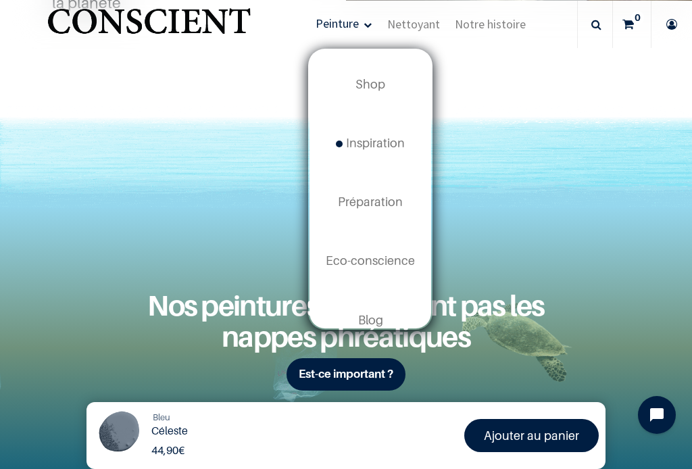
click at [356, 87] on link "Shop" at bounding box center [370, 84] width 122 height 59
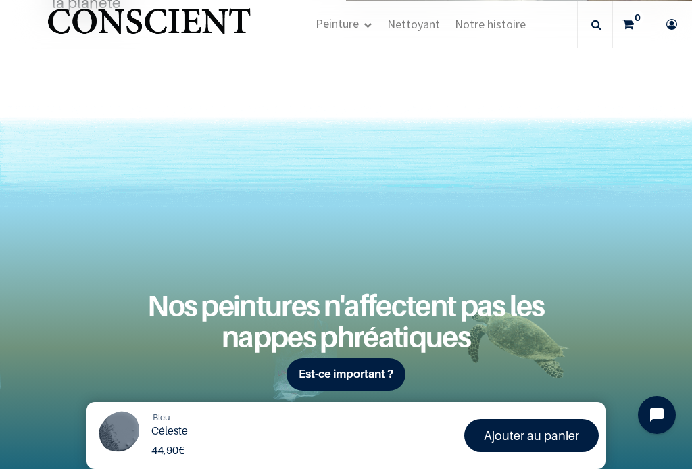
scroll to position [1013, 0]
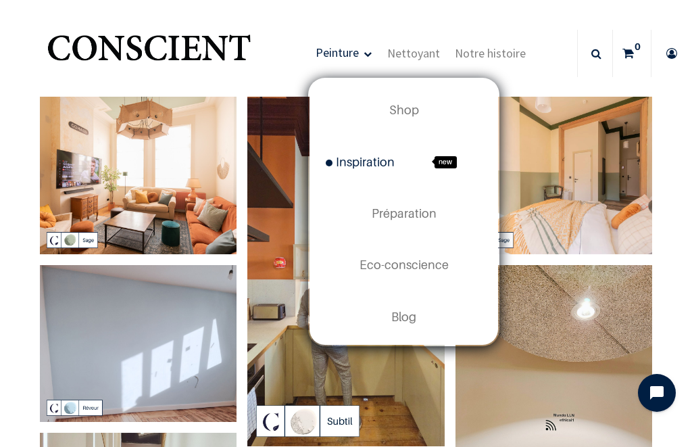
click at [391, 213] on span "Préparation" at bounding box center [404, 213] width 65 height 14
click at [188, 231] on img at bounding box center [138, 175] width 197 height 157
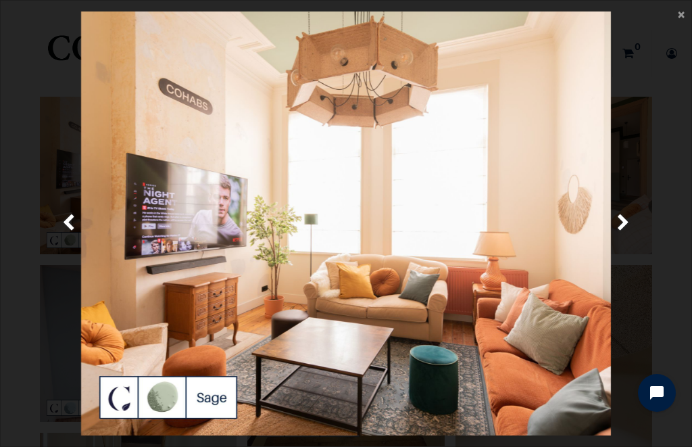
click at [634, 220] on link "Suivante" at bounding box center [623, 223] width 98 height 424
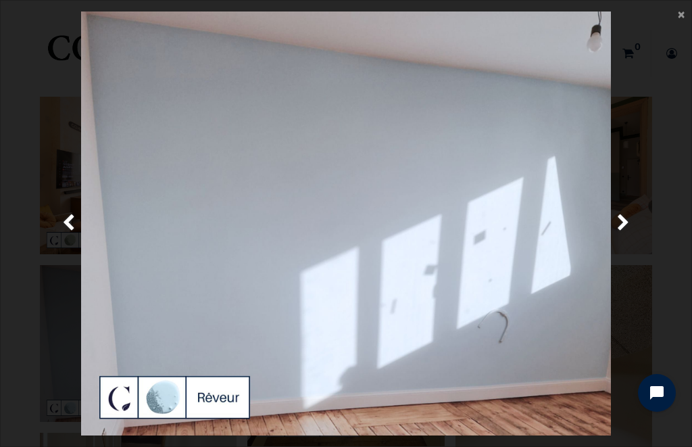
click at [626, 212] on span "Suivante" at bounding box center [623, 223] width 13 height 26
click at [520, 190] on div at bounding box center [346, 223] width 653 height 424
click at [470, 221] on div at bounding box center [346, 223] width 653 height 424
click at [683, 19] on span "×" at bounding box center [681, 14] width 7 height 18
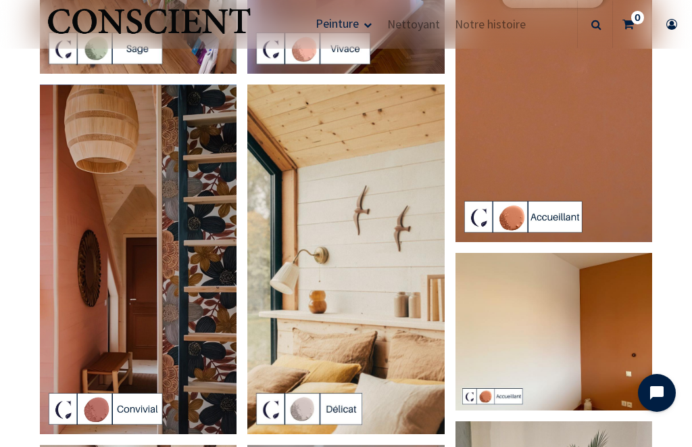
scroll to position [1691, 0]
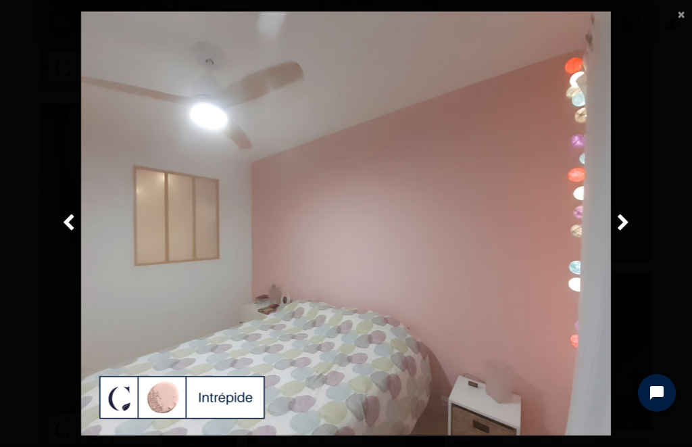
click at [670, 363] on link "Suivante" at bounding box center [623, 223] width 98 height 424
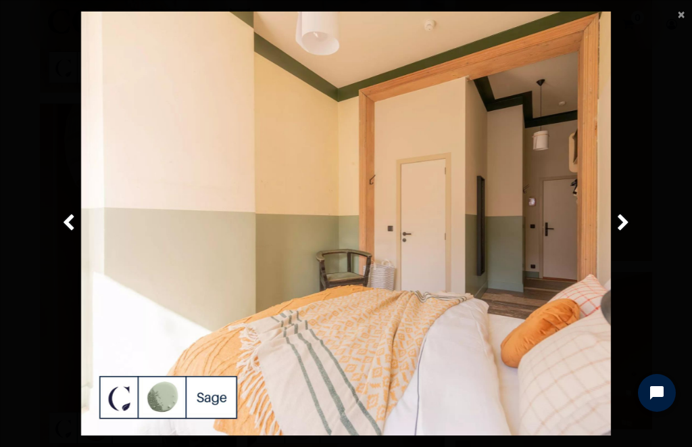
click at [626, 230] on span "Suivante" at bounding box center [623, 223] width 13 height 26
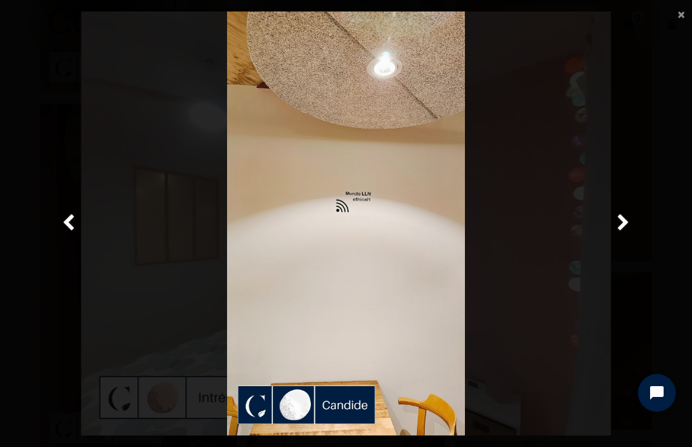
click at [66, 226] on span "Précedent" at bounding box center [68, 223] width 13 height 26
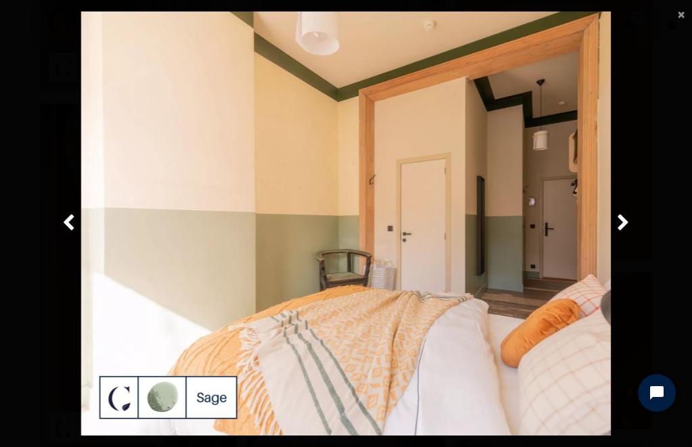
click at [634, 212] on link "Suivante" at bounding box center [623, 223] width 98 height 424
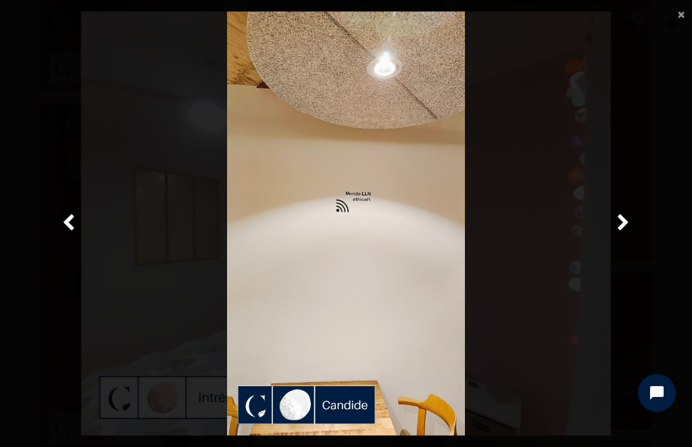
click at [624, 224] on span "Suivante" at bounding box center [623, 223] width 13 height 26
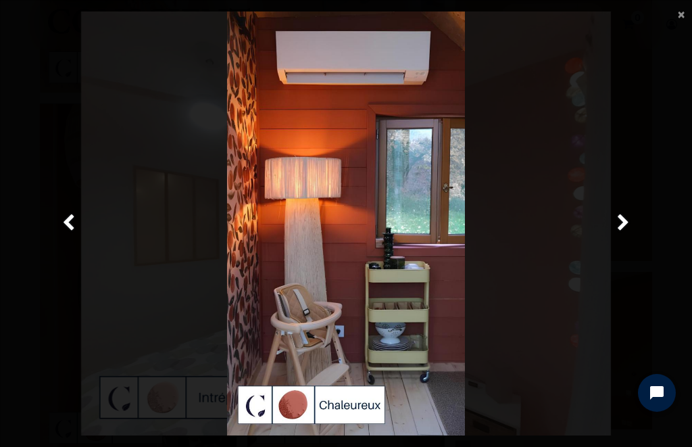
click at [603, 226] on link "Suivante" at bounding box center [623, 223] width 98 height 424
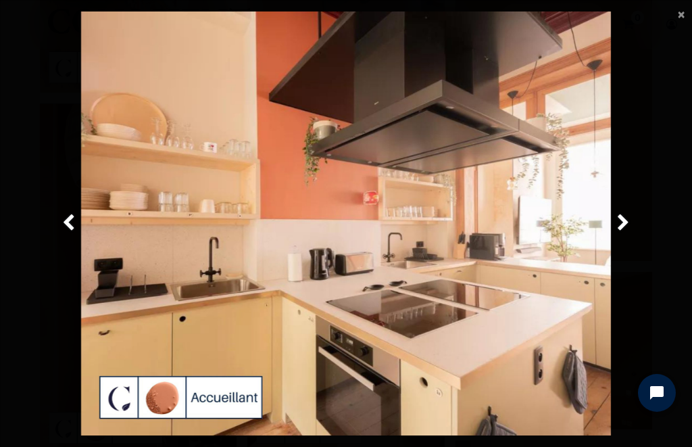
click at [623, 226] on span "Suivante" at bounding box center [623, 223] width 13 height 26
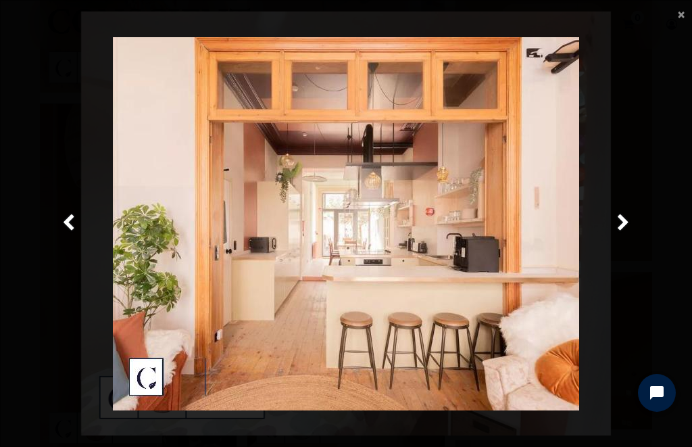
click at [622, 237] on link "Suivante" at bounding box center [623, 223] width 98 height 424
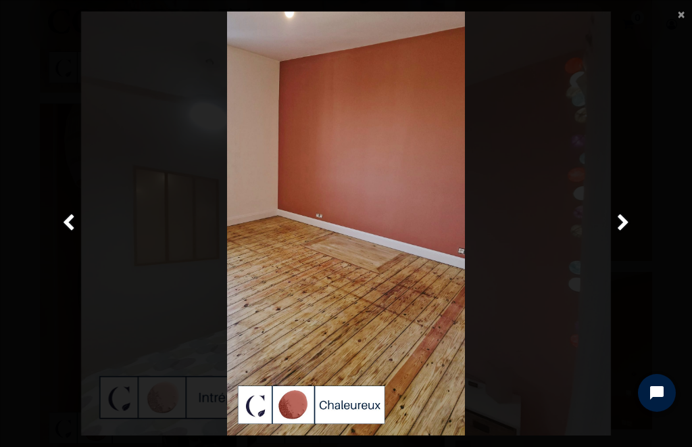
click at [618, 218] on span "Suivante" at bounding box center [623, 223] width 13 height 26
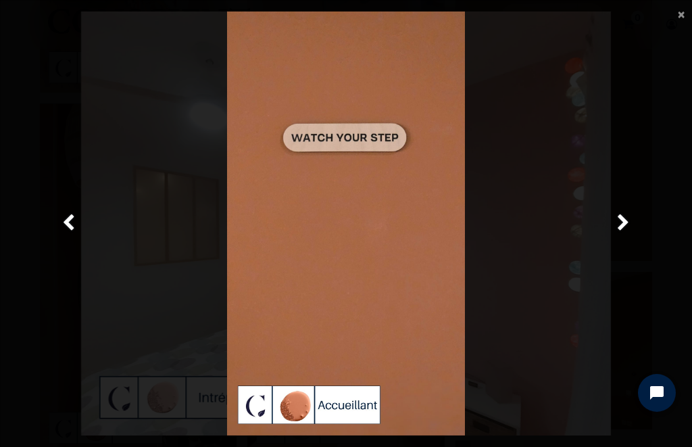
click at [624, 228] on span "Suivante" at bounding box center [623, 223] width 13 height 26
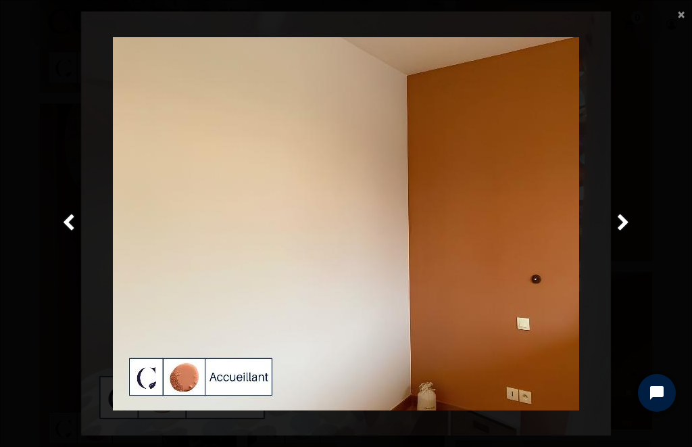
click at [631, 228] on link "Suivante" at bounding box center [623, 223] width 98 height 424
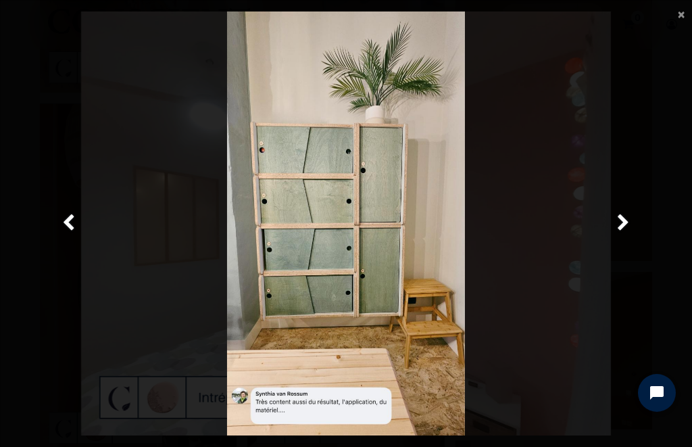
click at [631, 223] on link "Suivante" at bounding box center [623, 223] width 98 height 424
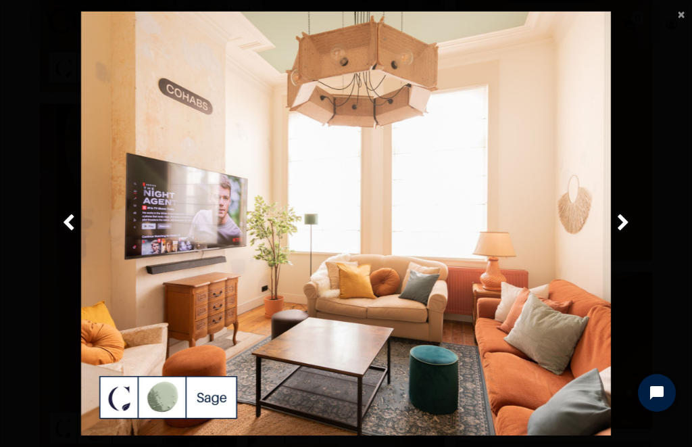
click at [459, 434] on img at bounding box center [346, 223] width 530 height 424
click at [626, 227] on span "Suivante" at bounding box center [623, 223] width 13 height 26
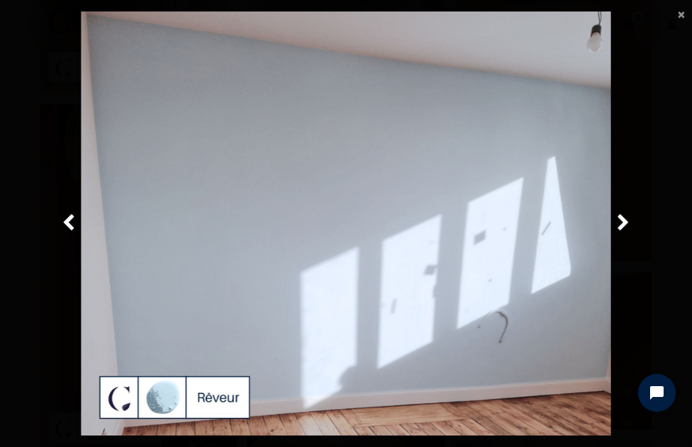
click at [622, 221] on span "Suivante" at bounding box center [623, 223] width 13 height 26
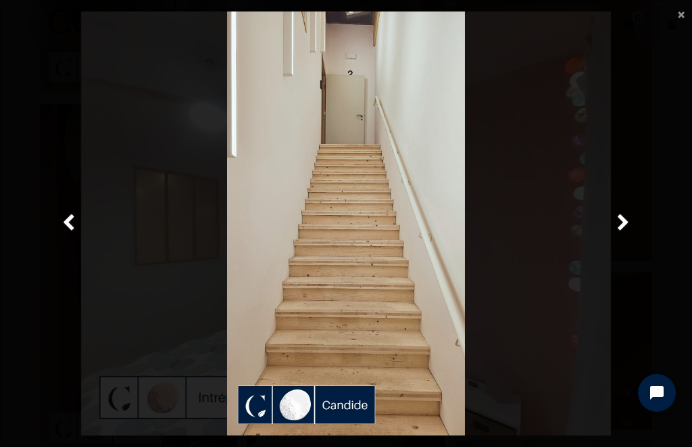
click at [614, 228] on link "Suivante" at bounding box center [623, 223] width 98 height 424
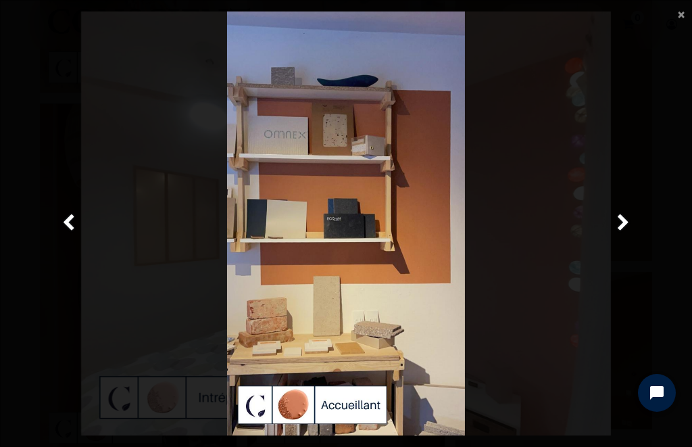
click at [617, 228] on span "Suivante" at bounding box center [623, 223] width 13 height 26
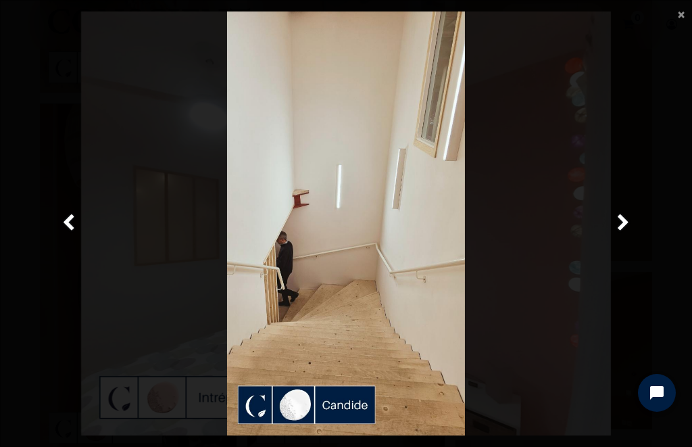
click at [620, 228] on span "Suivante" at bounding box center [623, 223] width 13 height 26
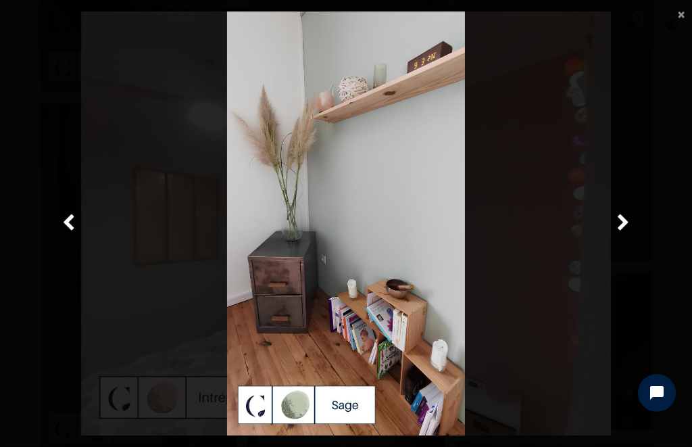
click at [619, 227] on span "Suivante" at bounding box center [623, 223] width 13 height 26
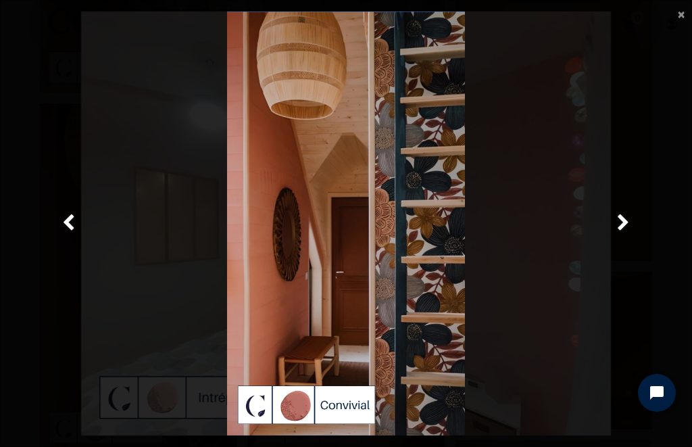
click at [623, 227] on span "Suivante" at bounding box center [623, 223] width 13 height 26
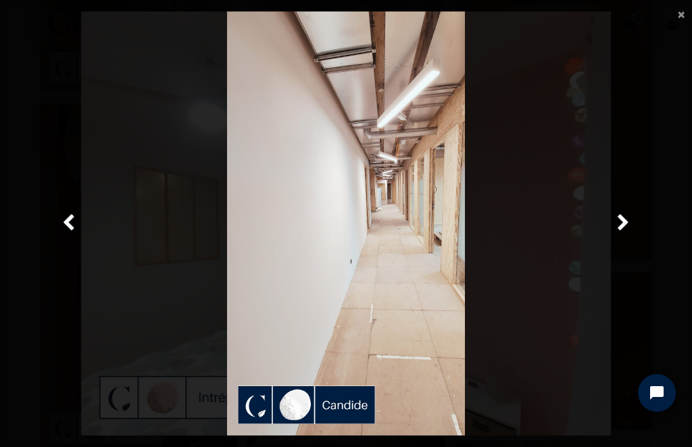
click at [623, 230] on span "Suivante" at bounding box center [623, 223] width 13 height 26
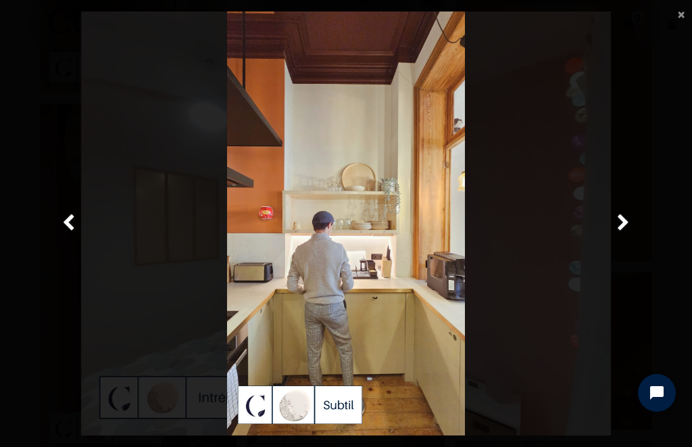
click at [621, 234] on span "Suivante" at bounding box center [623, 223] width 13 height 26
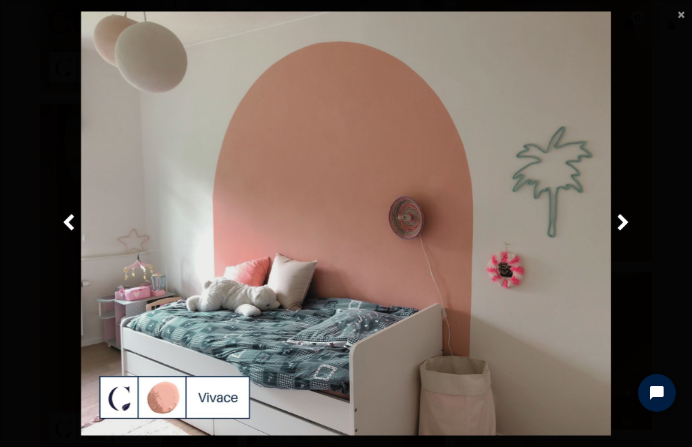
click at [621, 220] on span "Suivante" at bounding box center [623, 223] width 13 height 26
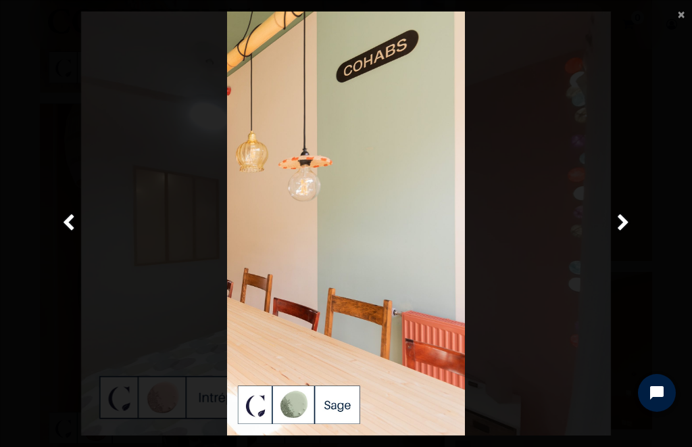
click at [618, 224] on span "Suivante" at bounding box center [623, 223] width 13 height 26
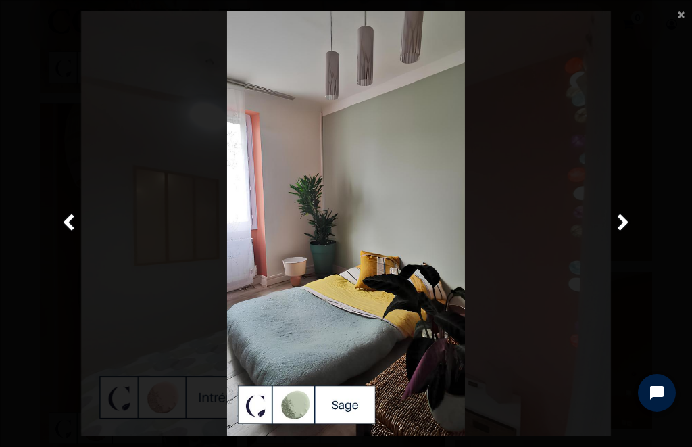
click at [617, 226] on span "Suivante" at bounding box center [623, 223] width 13 height 26
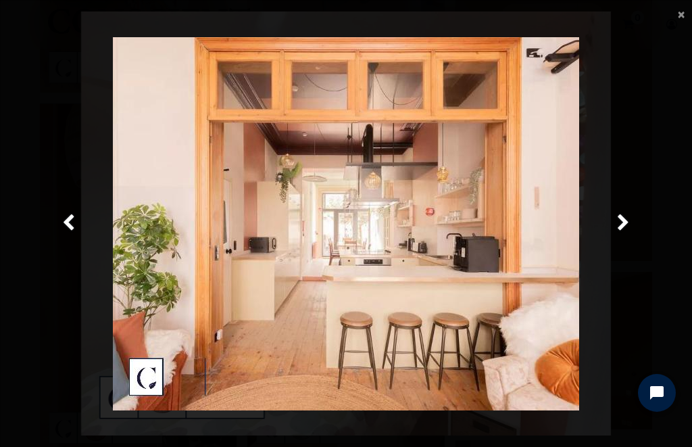
click at [615, 229] on link "Suivante" at bounding box center [623, 223] width 98 height 424
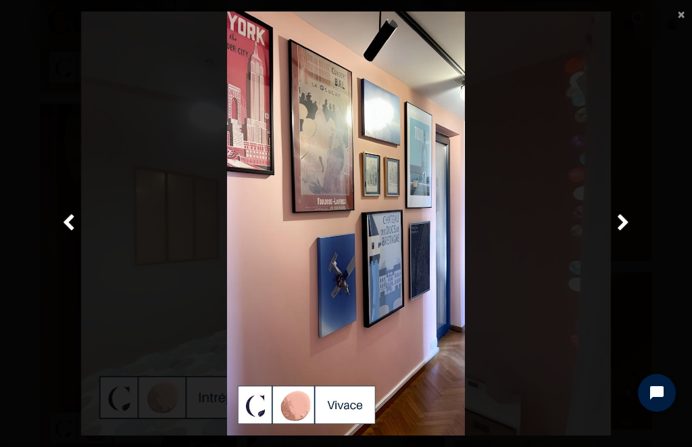
click at [613, 229] on link "Suivante" at bounding box center [623, 223] width 98 height 424
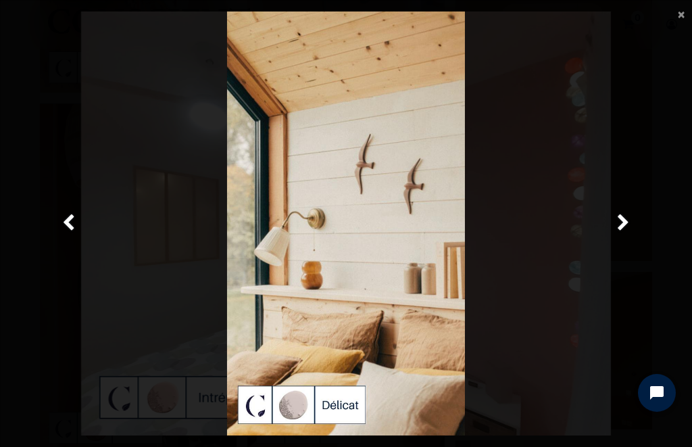
click at [617, 227] on span "Suivante" at bounding box center [623, 223] width 13 height 26
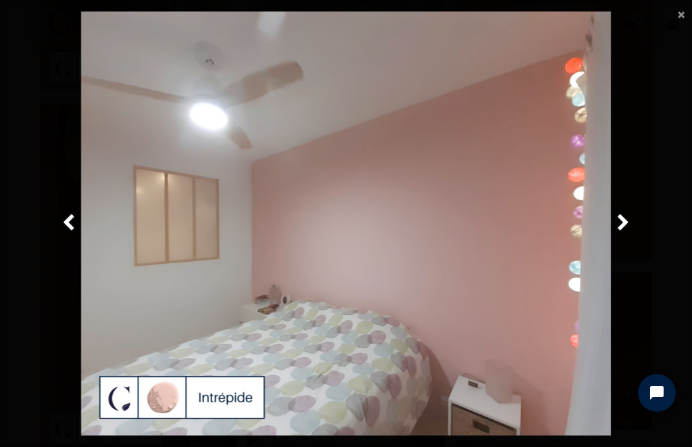
click at [620, 224] on span "Suivante" at bounding box center [623, 223] width 13 height 26
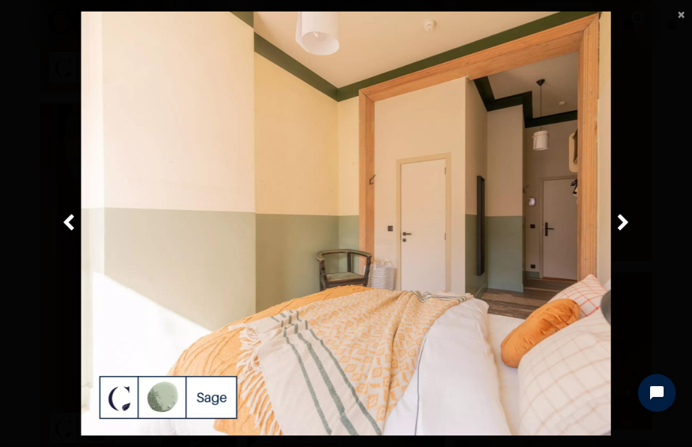
click at [618, 224] on span "Suivante" at bounding box center [623, 223] width 13 height 26
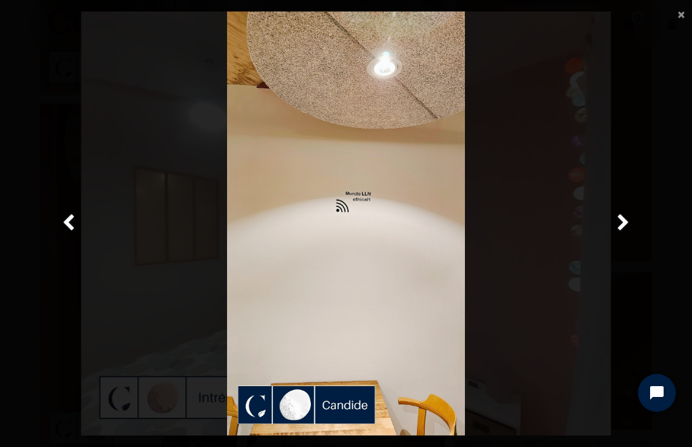
click at [609, 225] on link "Suivante" at bounding box center [623, 223] width 98 height 424
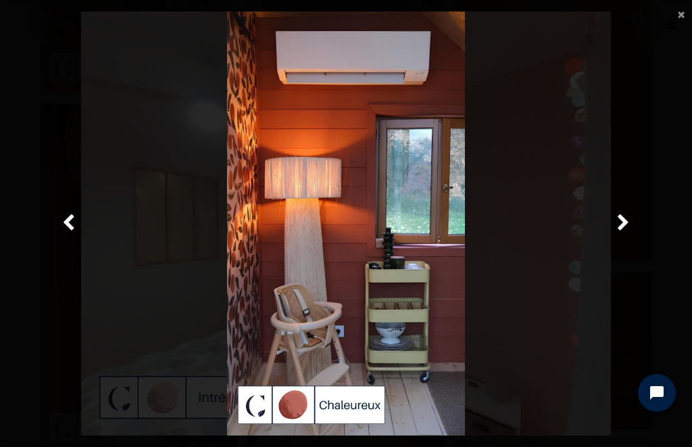
click at [620, 226] on span "Suivante" at bounding box center [623, 223] width 13 height 26
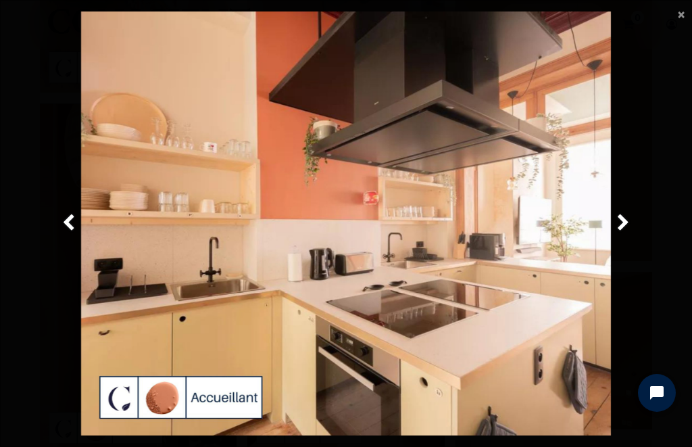
click at [58, 221] on link "Précedent" at bounding box center [69, 223] width 98 height 424
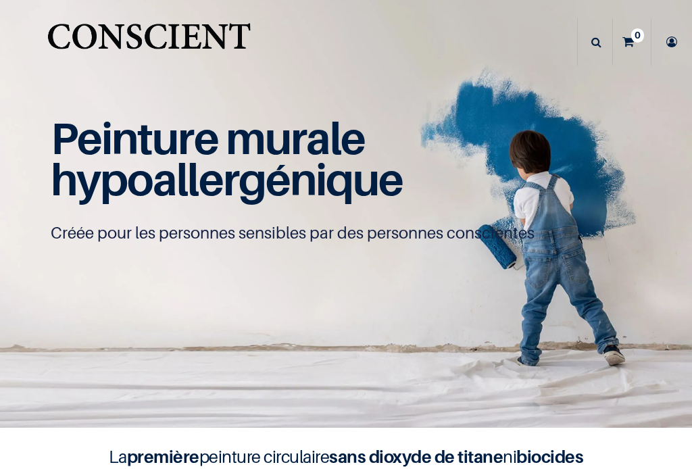
scroll to position [14, 0]
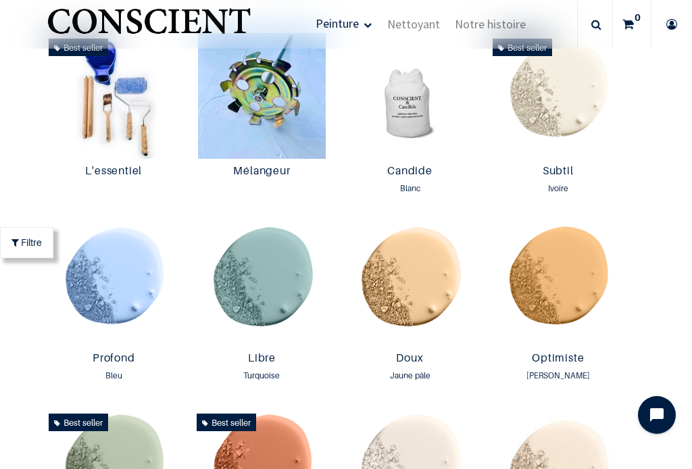
scroll to position [713, 0]
click at [108, 280] on img at bounding box center [113, 284] width 141 height 126
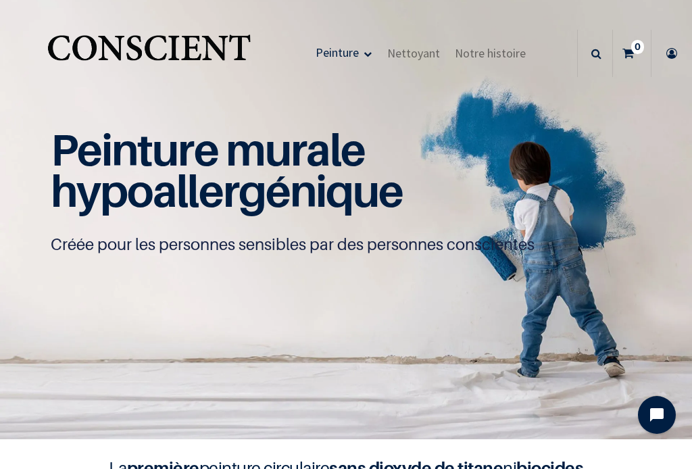
scroll to position [0, 0]
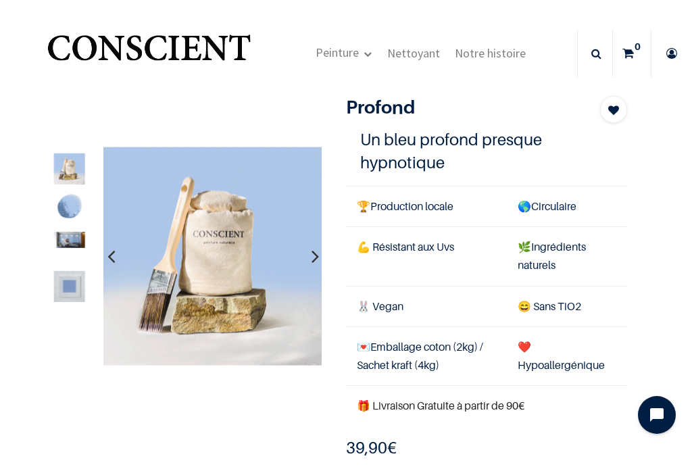
click at [61, 199] on img at bounding box center [68, 208] width 31 height 31
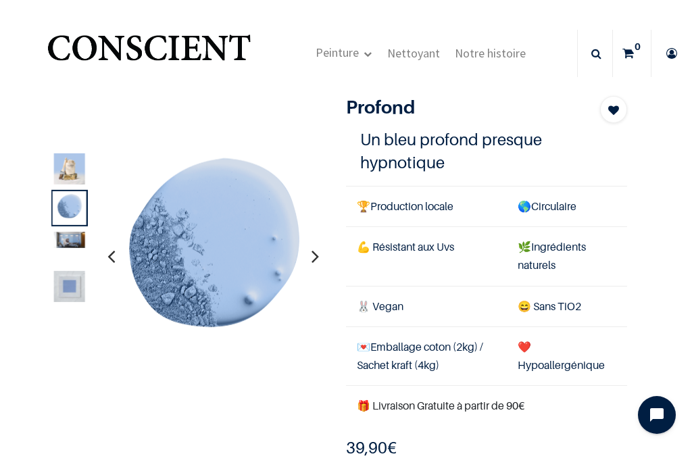
click at [61, 238] on img at bounding box center [68, 240] width 31 height 16
click at [61, 286] on img at bounding box center [68, 286] width 31 height 31
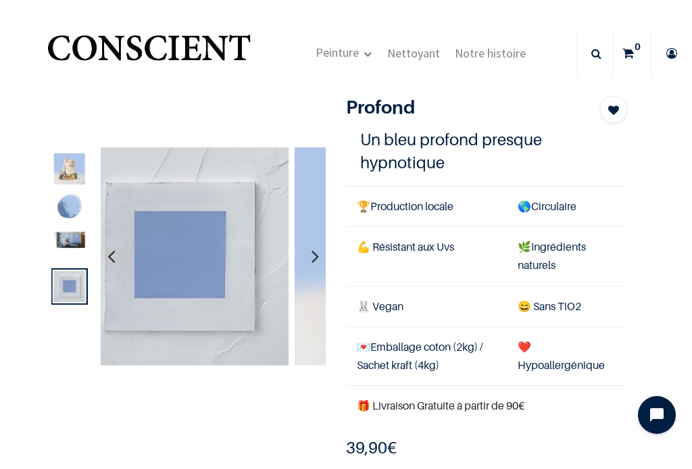
click at [145, 305] on img at bounding box center [179, 256] width 219 height 219
